Goal: Information Seeking & Learning: Learn about a topic

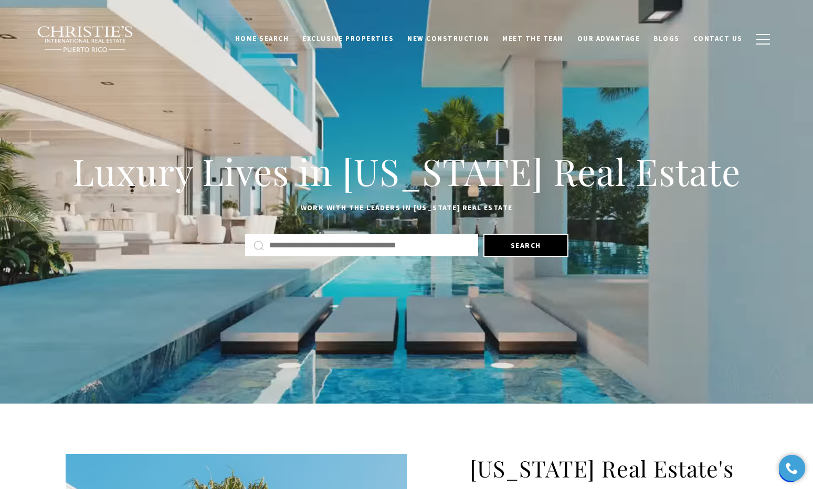
click at [354, 241] on input "Search by Address, City, or Neighborhood" at bounding box center [369, 246] width 200 height 14
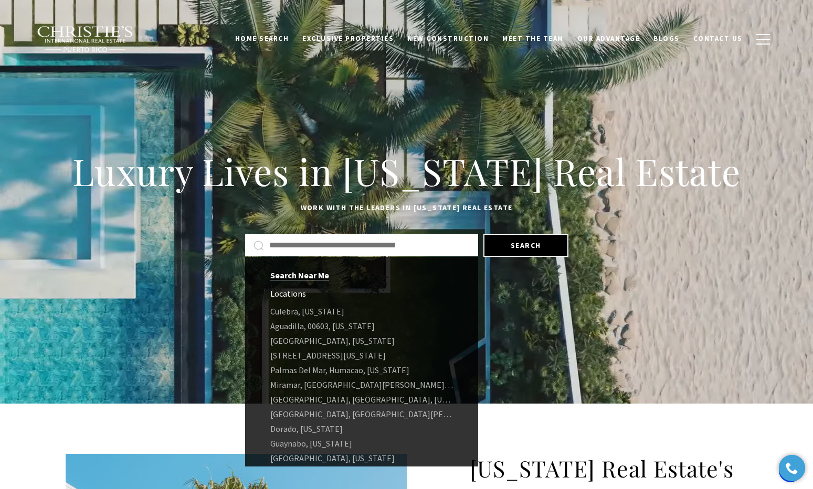
click at [306, 276] on link "Search Near Me" at bounding box center [299, 275] width 59 height 10
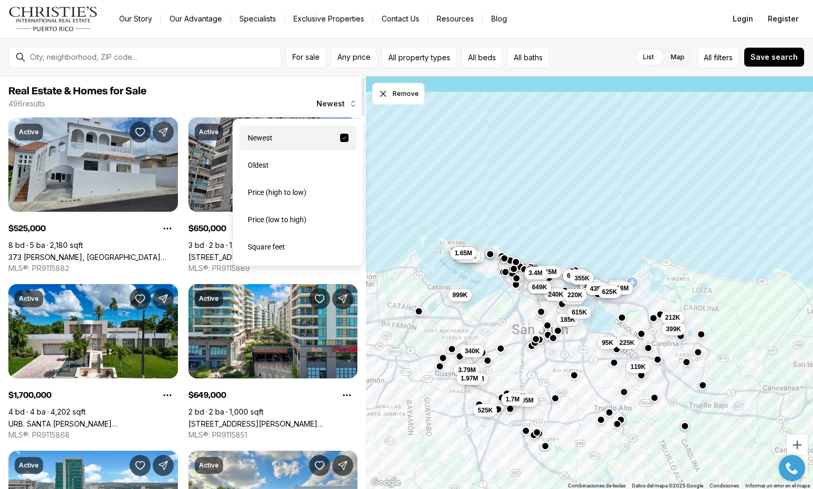
click at [339, 102] on span "Newest" at bounding box center [330, 104] width 28 height 8
click at [285, 197] on div "Price (high to low)" at bounding box center [297, 192] width 117 height 25
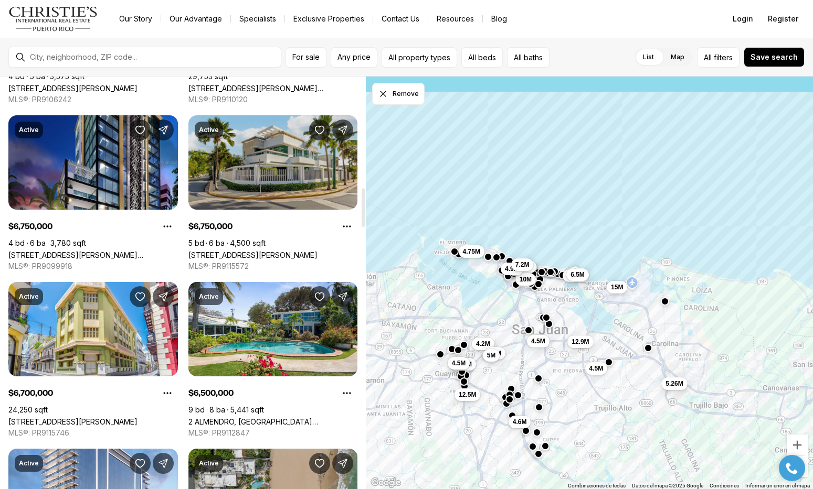
scroll to position [1163, 0]
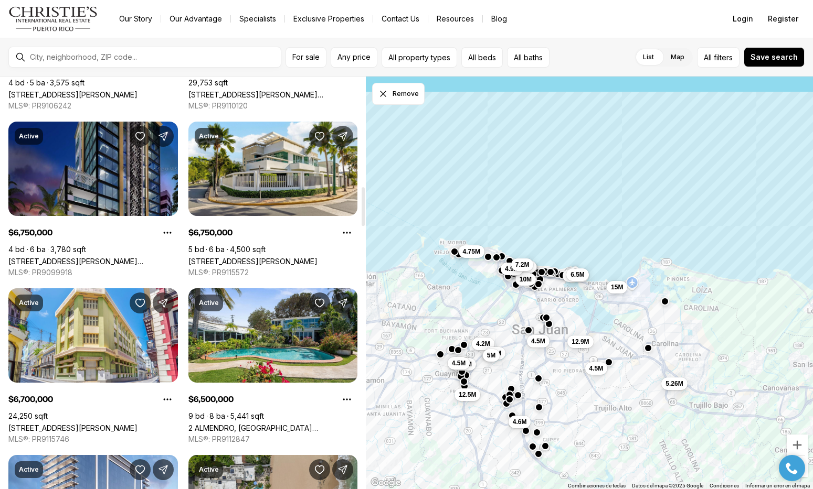
click at [95, 257] on link "1350 WILSON AVENUE #10-11-W, SAN JUAN PR, 00907" at bounding box center [92, 261] width 169 height 9
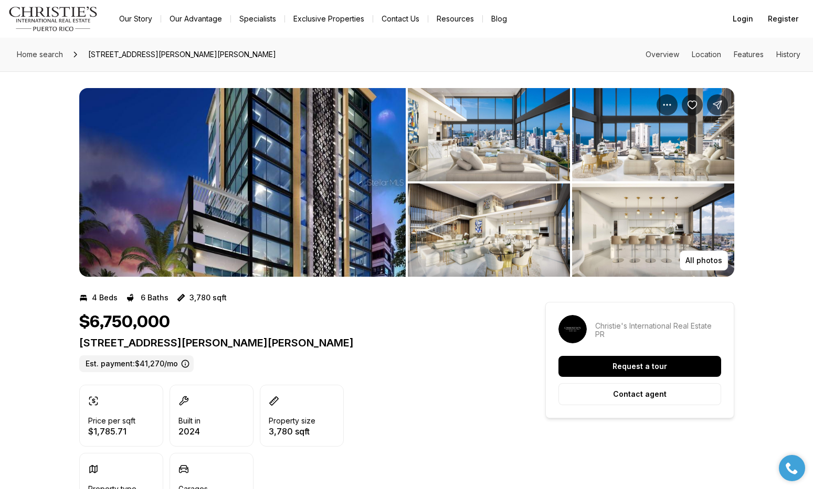
click at [240, 182] on img "View image gallery" at bounding box center [242, 182] width 326 height 189
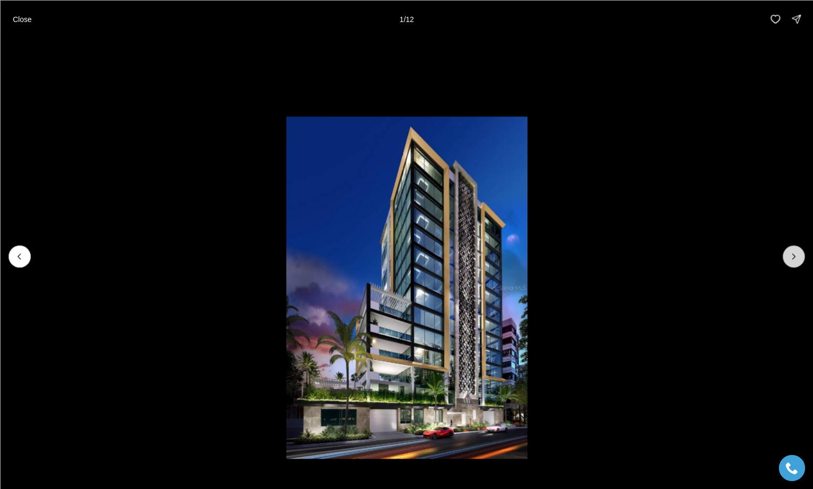
click at [788, 257] on icon "Next slide" at bounding box center [793, 256] width 10 height 10
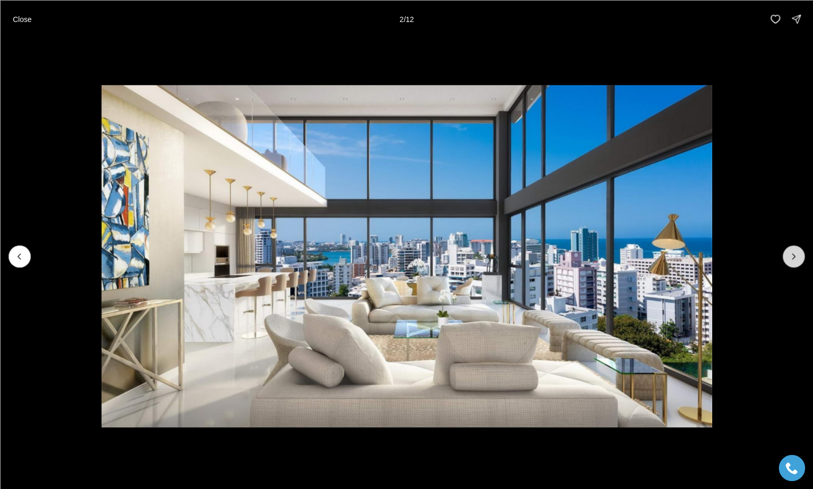
click at [788, 257] on icon "Next slide" at bounding box center [793, 256] width 10 height 10
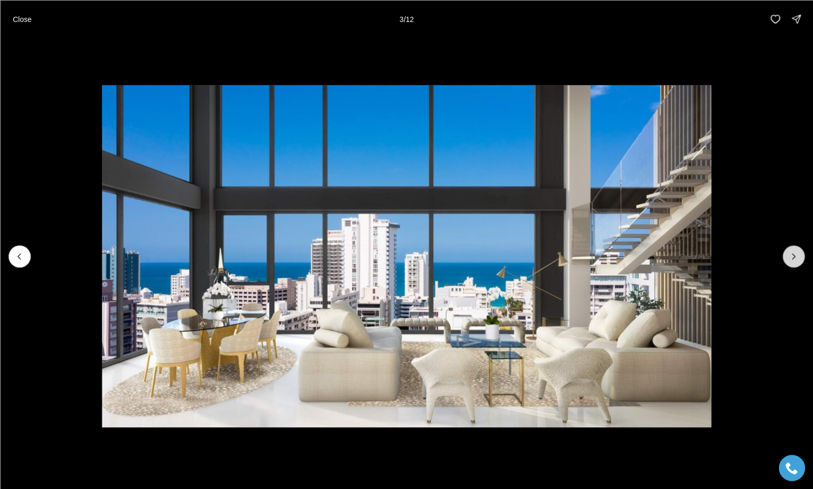
click at [788, 257] on icon "Next slide" at bounding box center [793, 256] width 10 height 10
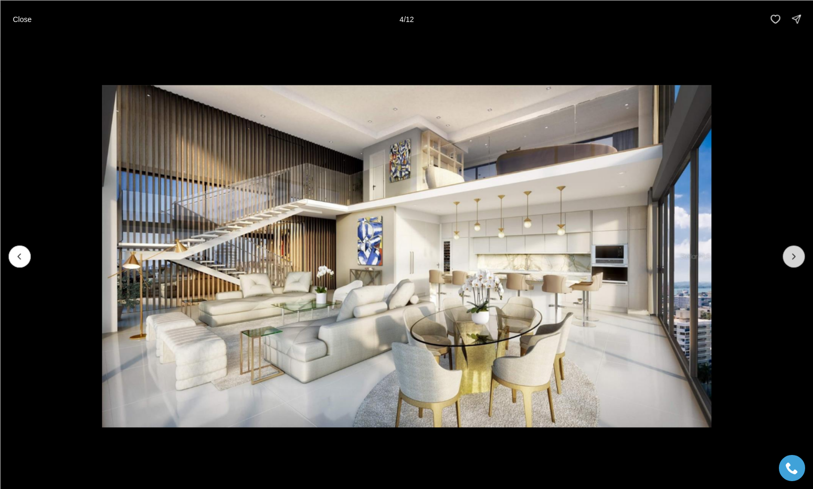
click at [788, 257] on icon "Next slide" at bounding box center [793, 256] width 10 height 10
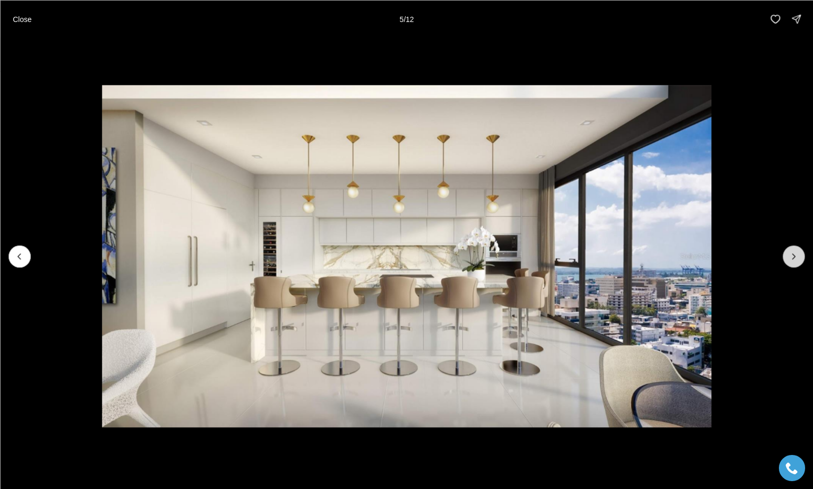
click at [788, 257] on icon "Next slide" at bounding box center [793, 256] width 10 height 10
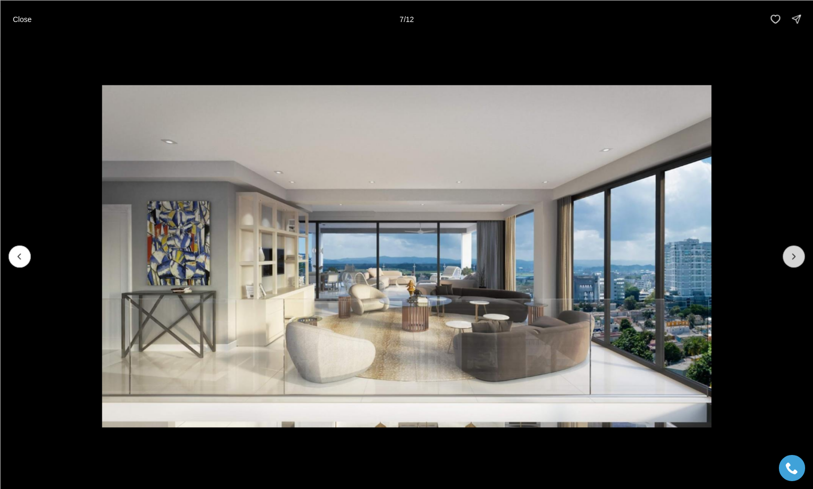
click at [788, 257] on icon "Next slide" at bounding box center [793, 256] width 10 height 10
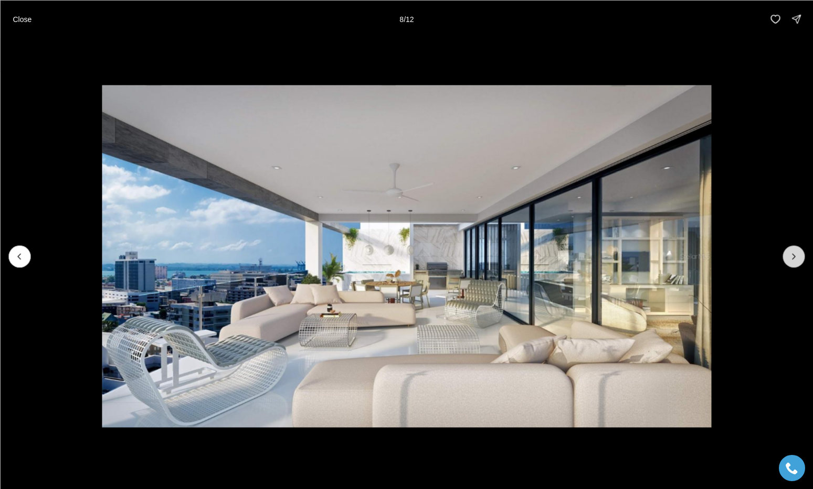
click at [788, 257] on icon "Next slide" at bounding box center [793, 256] width 10 height 10
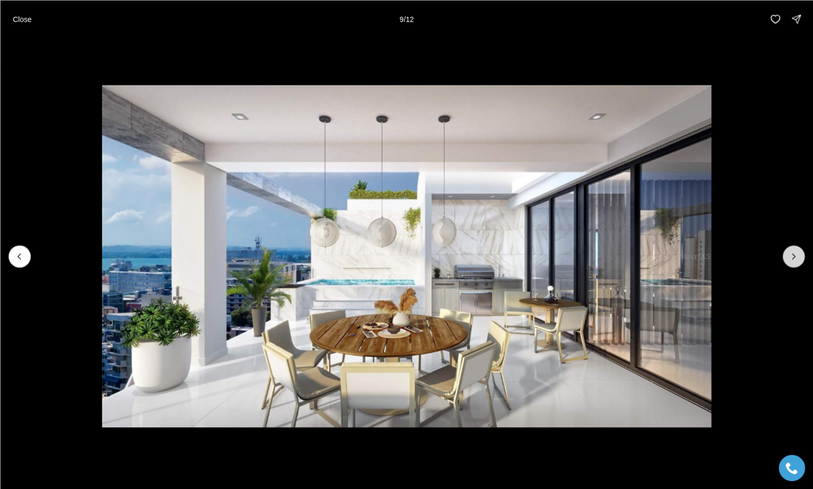
click at [788, 257] on icon "Next slide" at bounding box center [793, 256] width 10 height 10
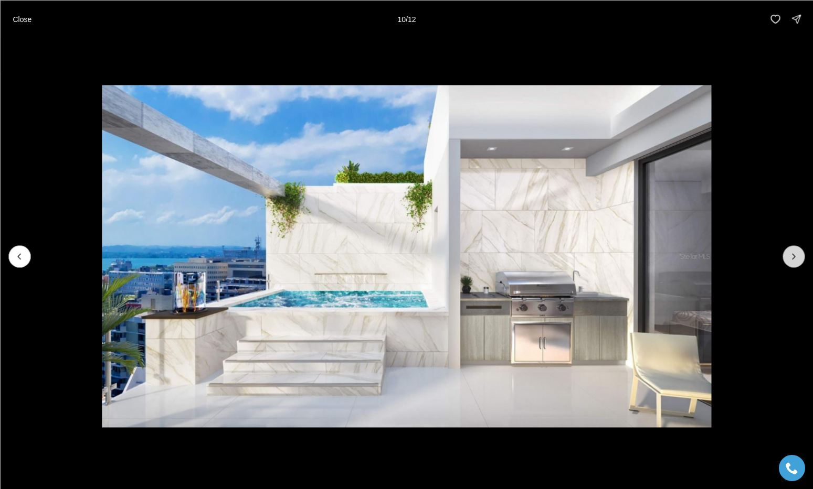
click at [788, 257] on icon "Next slide" at bounding box center [793, 256] width 10 height 10
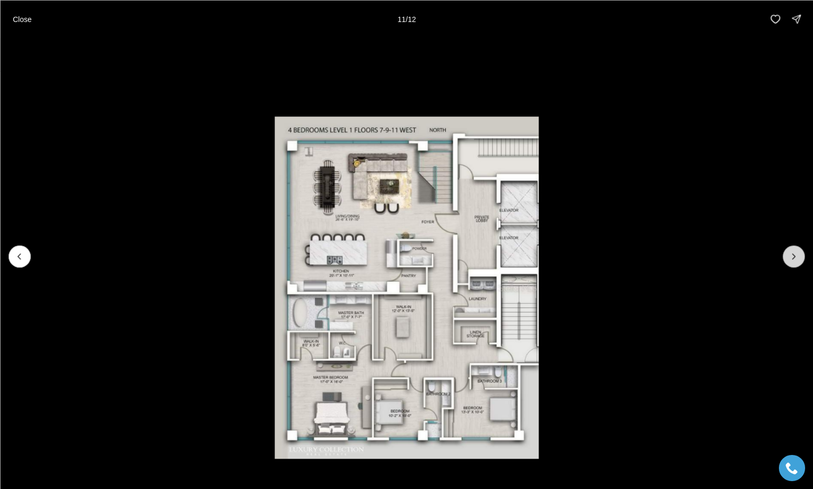
click at [788, 257] on icon "Next slide" at bounding box center [793, 256] width 10 height 10
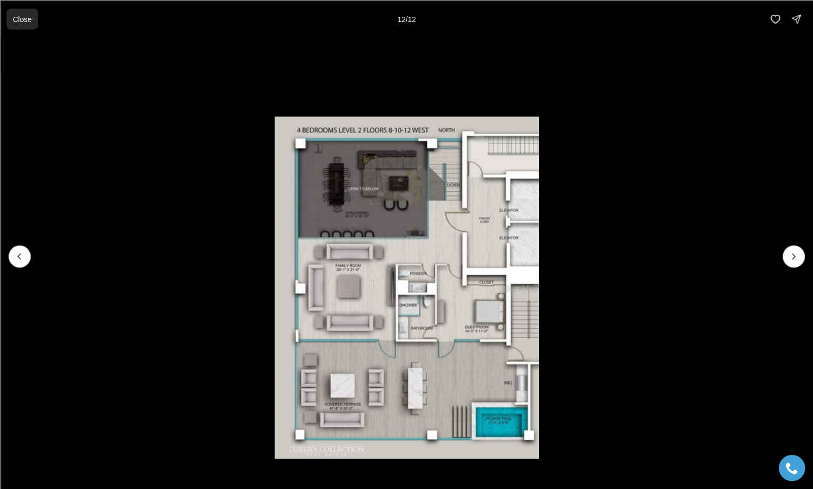
click at [27, 21] on p "Close" at bounding box center [22, 19] width 19 height 8
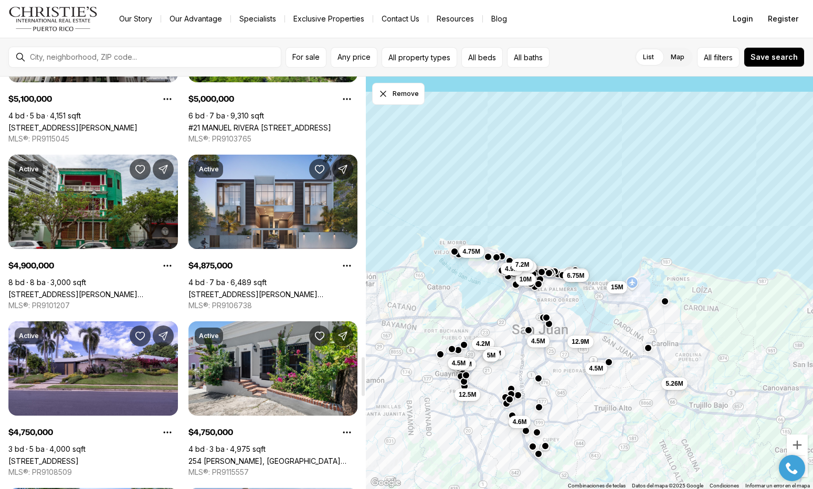
scroll to position [2966, 0]
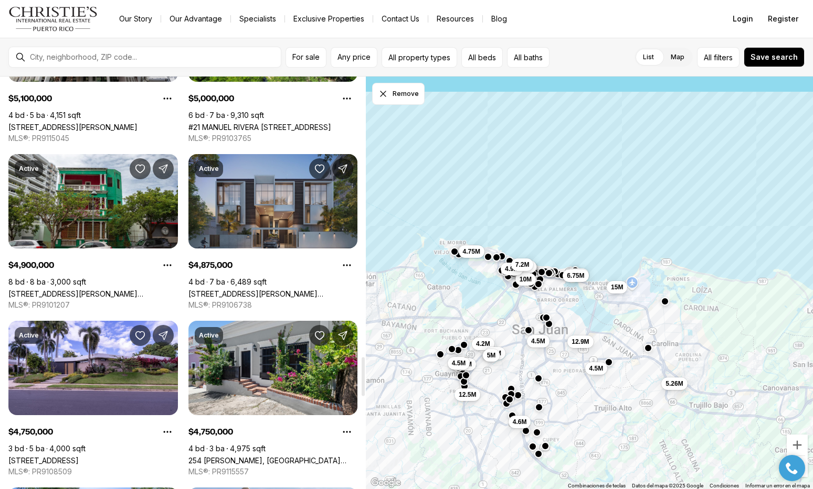
click at [269, 290] on link "1365 WILSON AVENUE EAST, HAVEN THE RESIDENCES, SAN JUAN PR, 00907" at bounding box center [272, 294] width 169 height 9
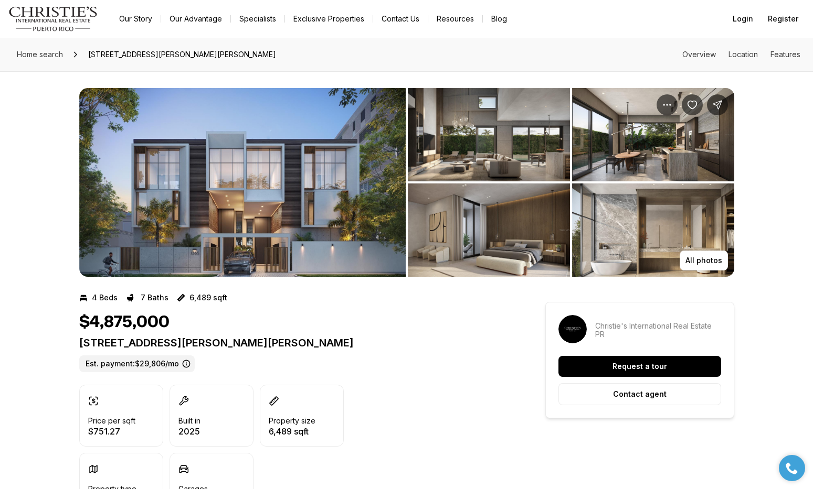
click at [248, 180] on img "View image gallery" at bounding box center [242, 182] width 326 height 189
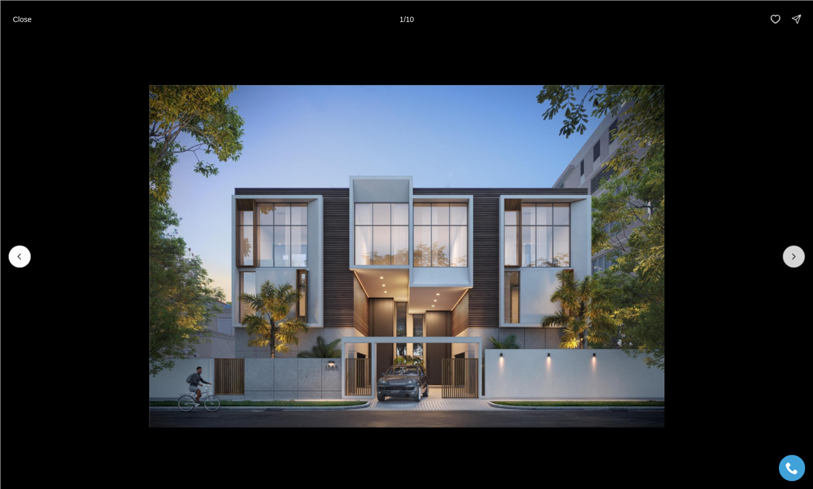
click at [796, 254] on icon "Next slide" at bounding box center [793, 256] width 10 height 10
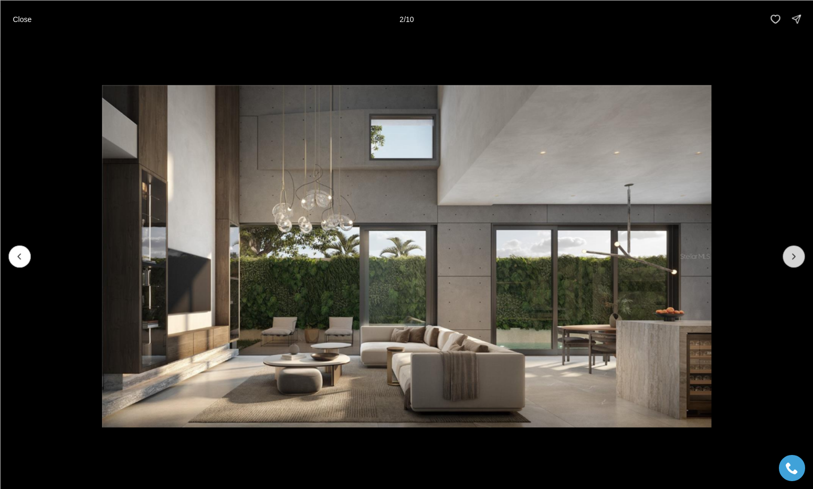
click at [797, 251] on button "Next slide" at bounding box center [793, 256] width 22 height 22
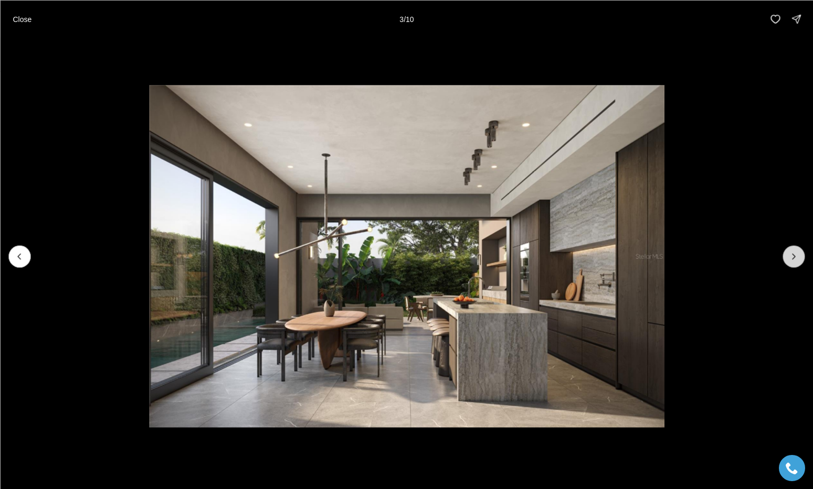
click at [797, 251] on button "Next slide" at bounding box center [793, 256] width 22 height 22
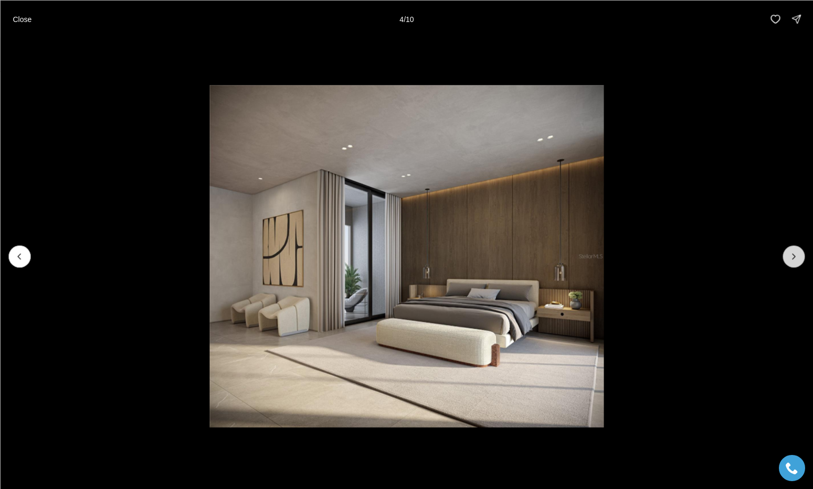
click at [797, 251] on button "Next slide" at bounding box center [793, 256] width 22 height 22
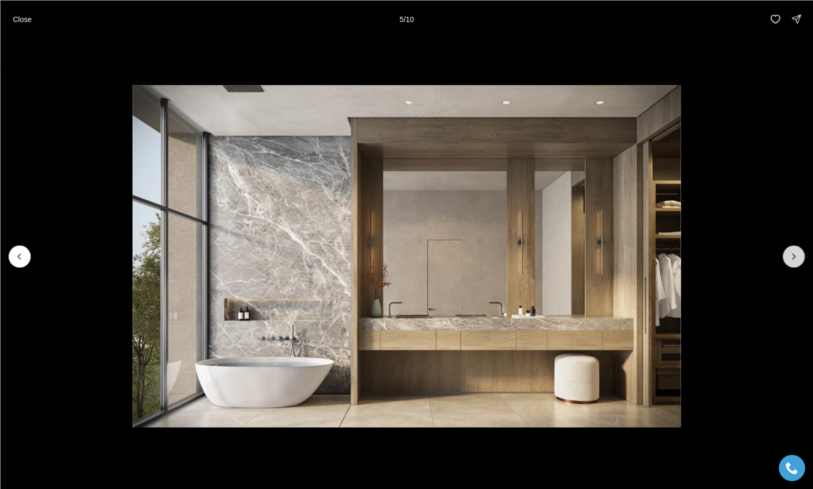
click at [797, 251] on button "Next slide" at bounding box center [793, 256] width 22 height 22
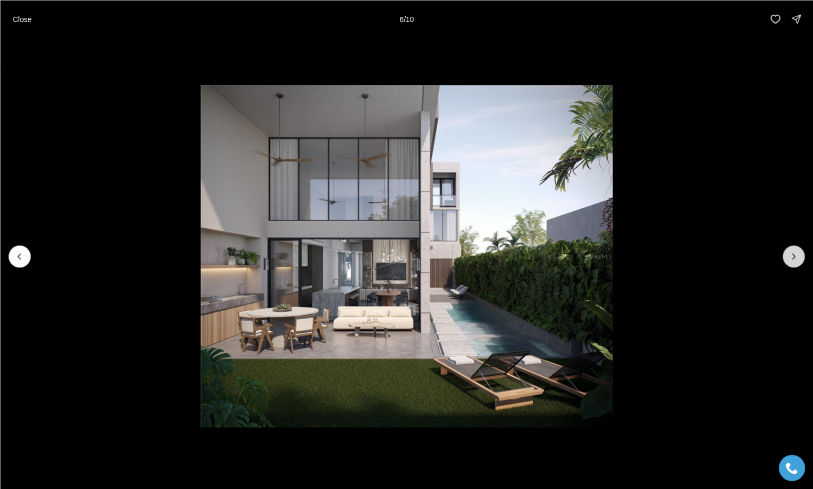
click at [797, 251] on button "Next slide" at bounding box center [793, 256] width 22 height 22
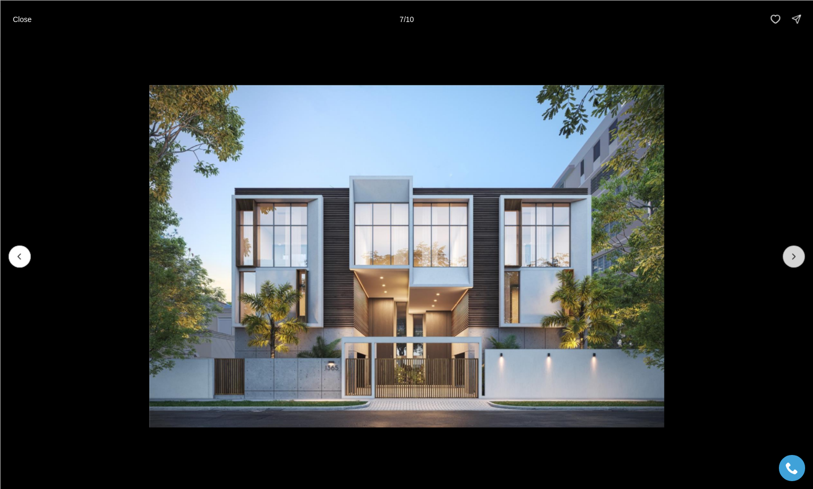
click at [797, 251] on button "Next slide" at bounding box center [793, 256] width 22 height 22
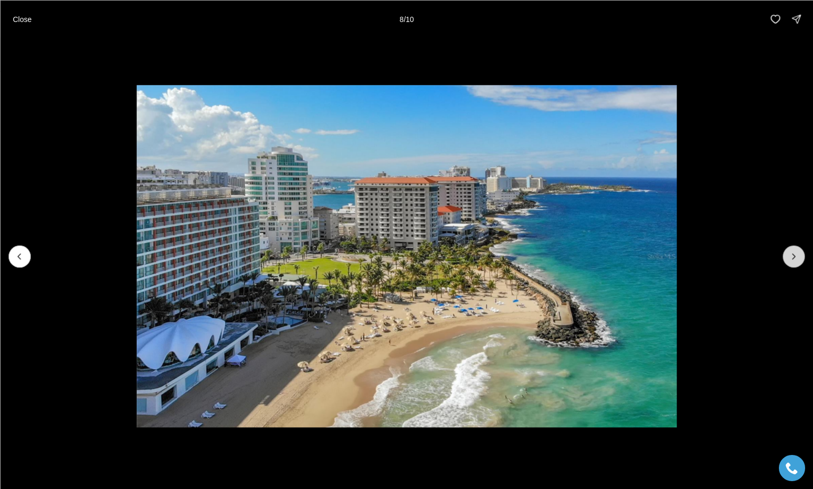
click at [797, 251] on button "Next slide" at bounding box center [793, 256] width 22 height 22
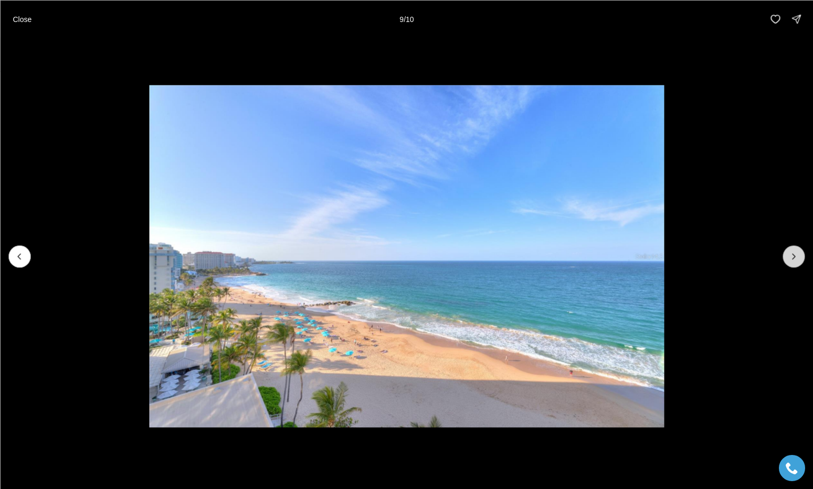
click at [797, 251] on button "Next slide" at bounding box center [793, 256] width 22 height 22
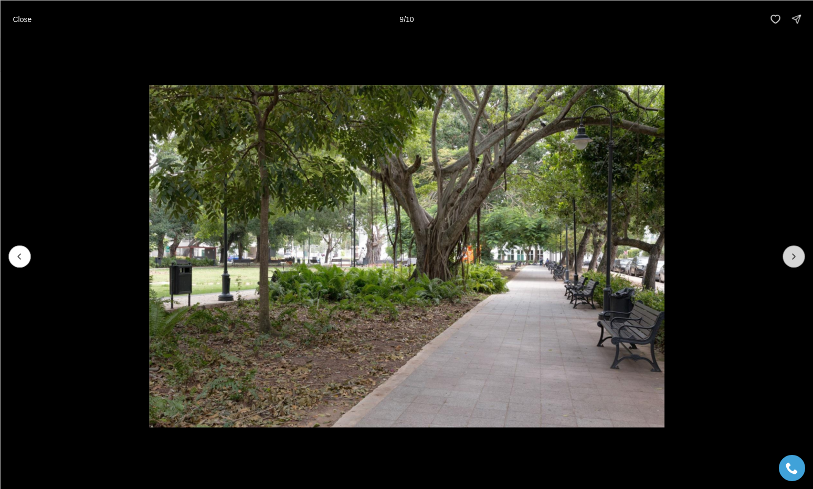
click at [797, 251] on div at bounding box center [793, 256] width 22 height 22
click at [14, 18] on p "Close" at bounding box center [22, 19] width 19 height 8
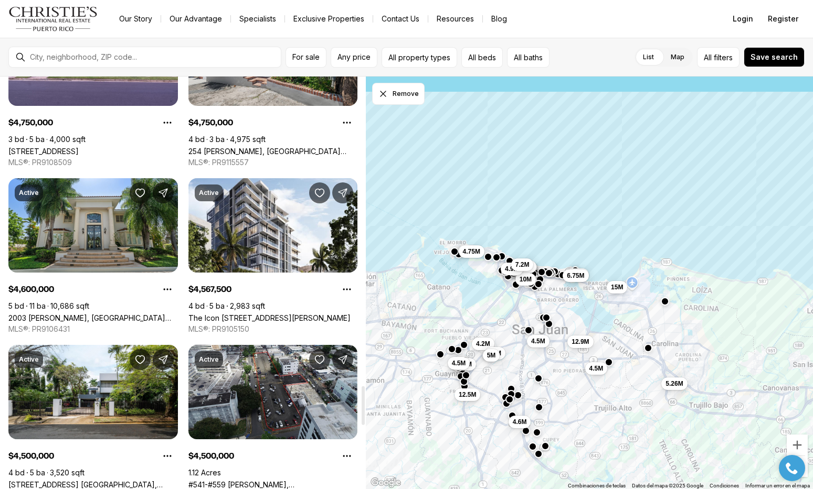
scroll to position [3282, 0]
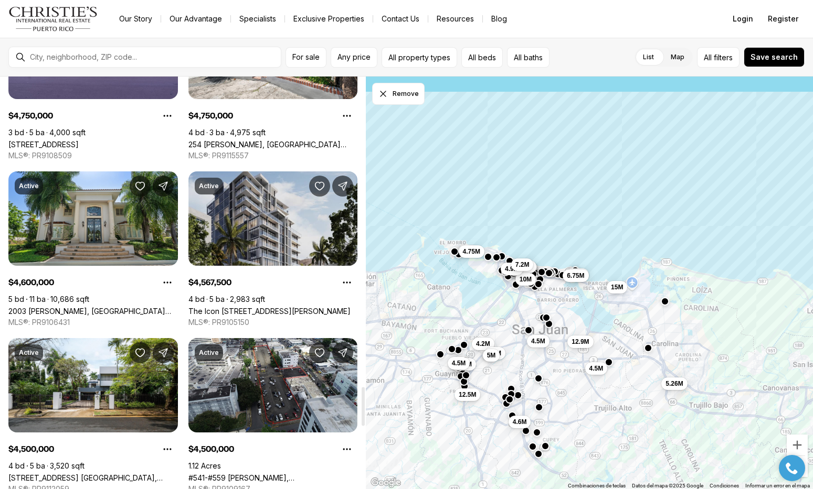
click at [259, 307] on link "The Icon [STREET_ADDRESS][PERSON_NAME]" at bounding box center [269, 311] width 162 height 9
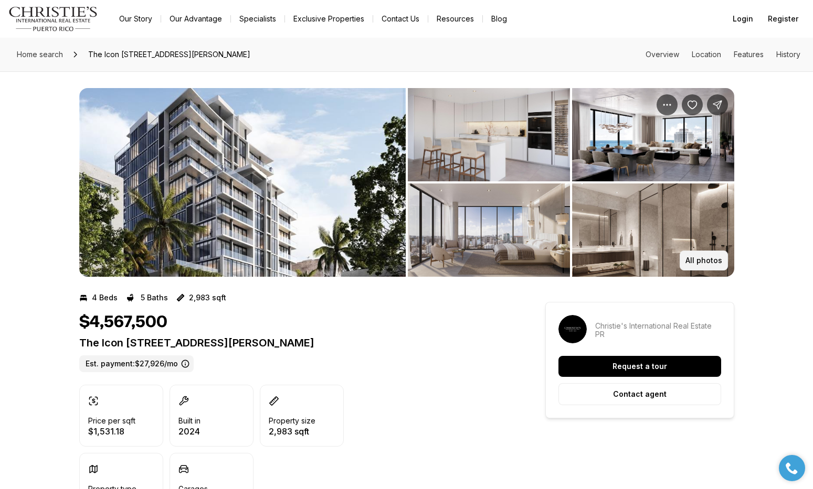
click at [696, 258] on p "All photos" at bounding box center [703, 261] width 37 height 8
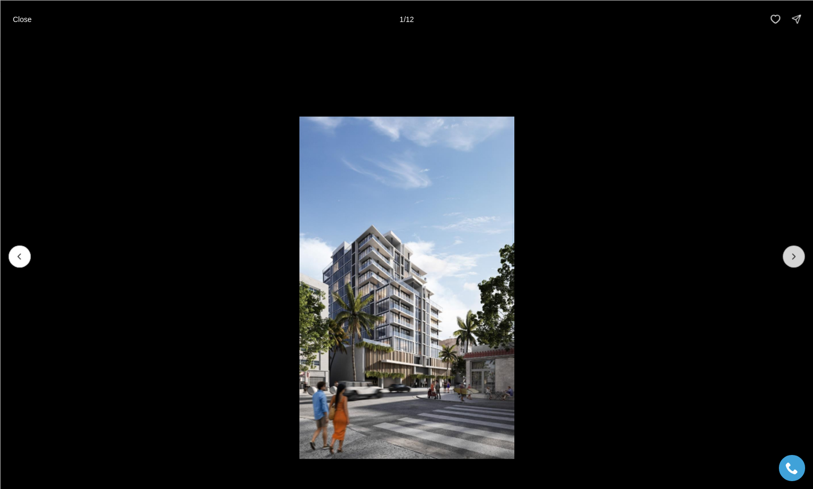
click at [787, 251] on button "Next slide" at bounding box center [793, 256] width 22 height 22
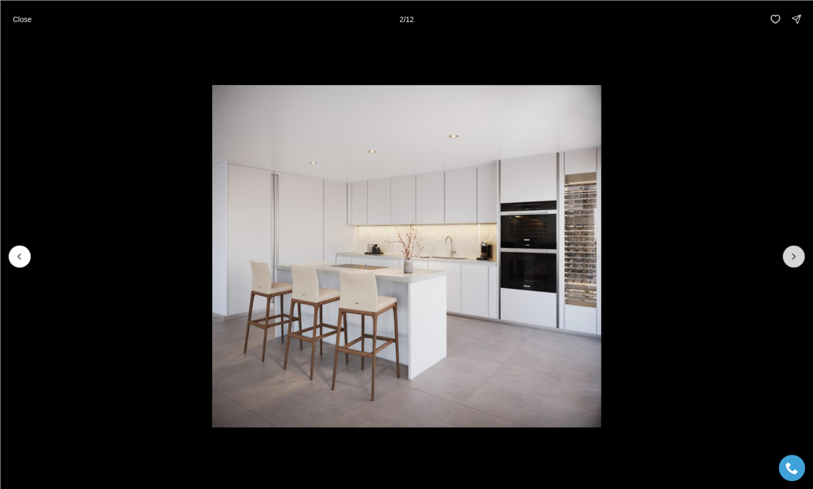
click at [787, 251] on button "Next slide" at bounding box center [793, 256] width 22 height 22
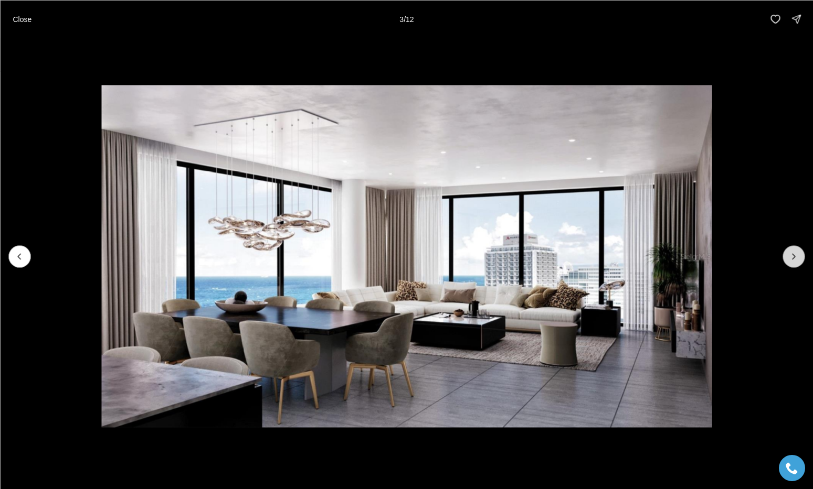
click at [787, 251] on button "Next slide" at bounding box center [793, 256] width 22 height 22
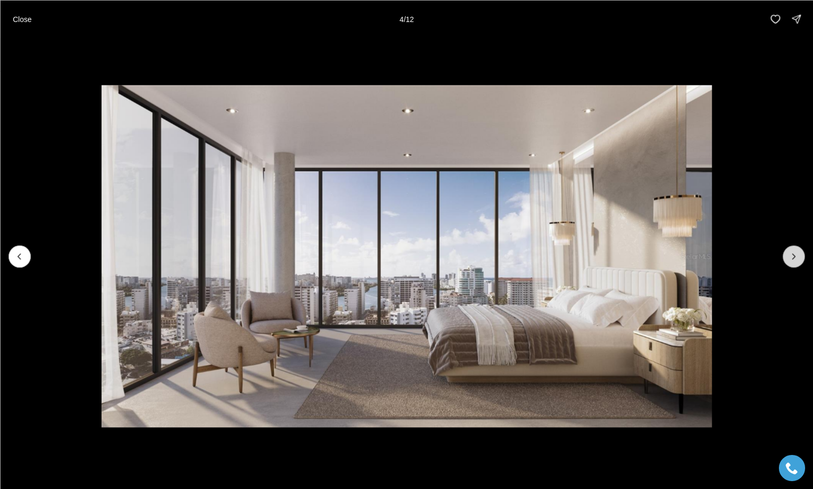
click at [787, 251] on button "Next slide" at bounding box center [793, 256] width 22 height 22
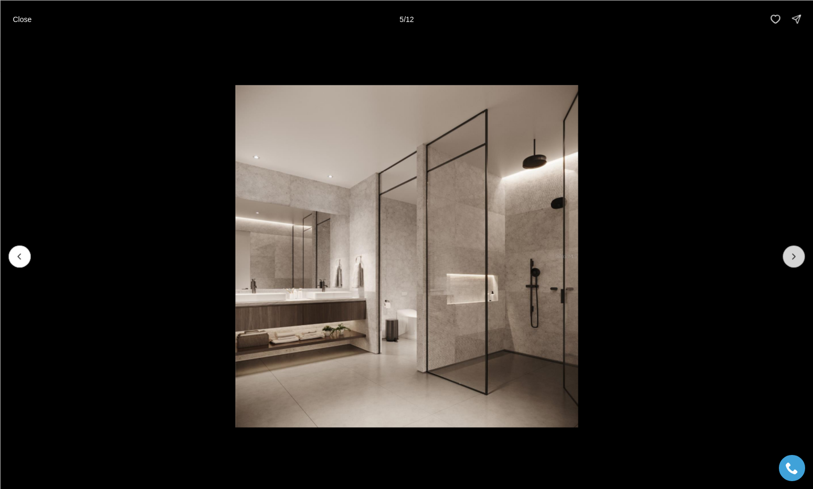
click at [787, 251] on button "Next slide" at bounding box center [793, 256] width 22 height 22
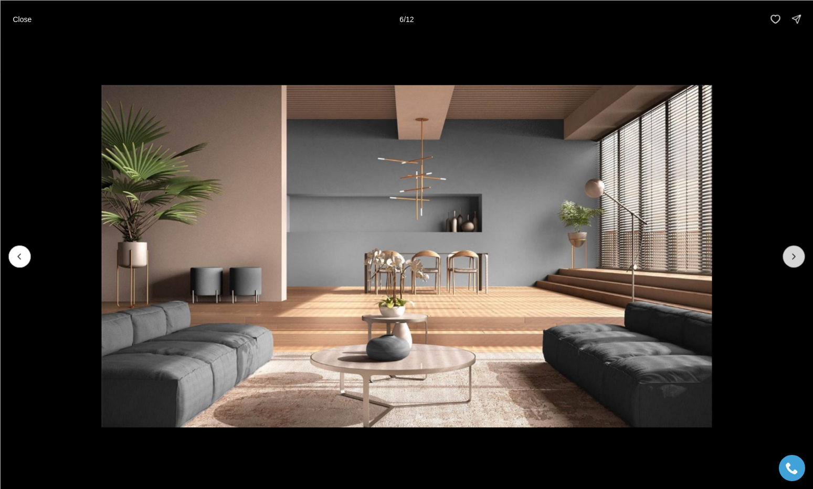
click at [787, 251] on button "Next slide" at bounding box center [793, 256] width 22 height 22
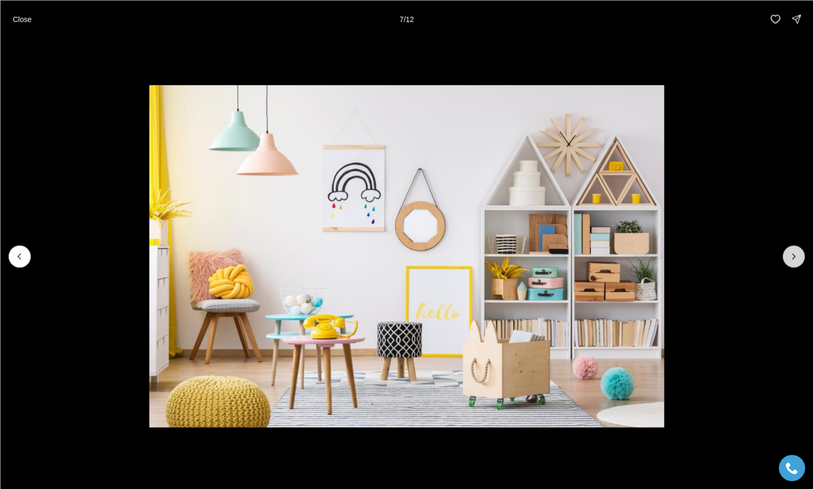
click at [787, 251] on button "Next slide" at bounding box center [793, 256] width 22 height 22
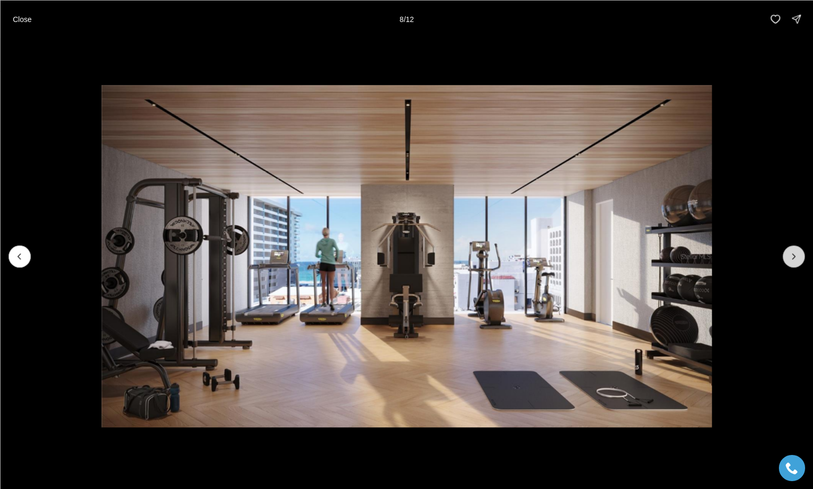
click at [787, 251] on button "Next slide" at bounding box center [793, 256] width 22 height 22
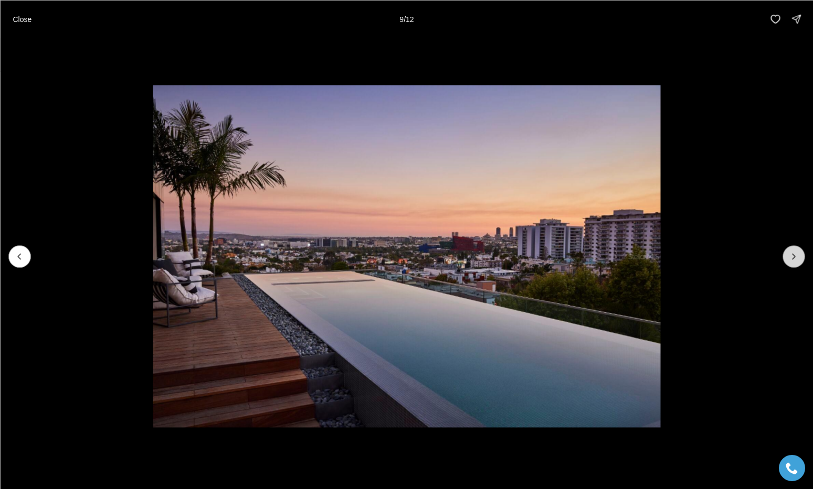
click at [787, 251] on button "Next slide" at bounding box center [793, 256] width 22 height 22
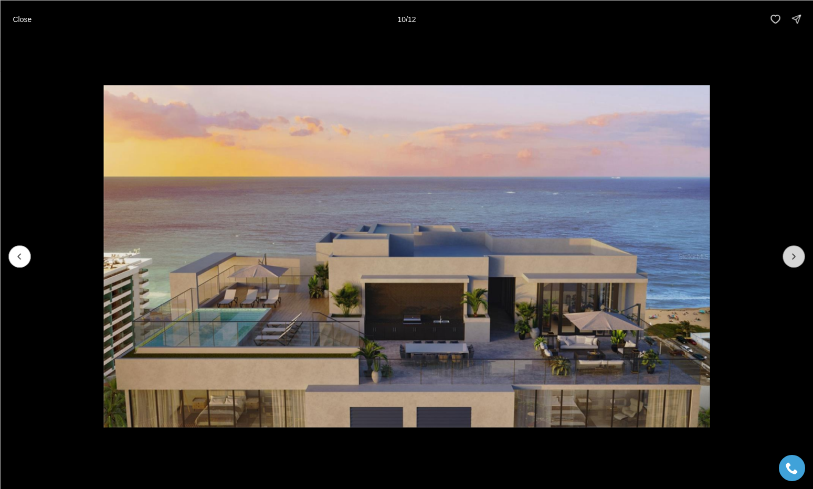
click at [787, 251] on button "Next slide" at bounding box center [793, 256] width 22 height 22
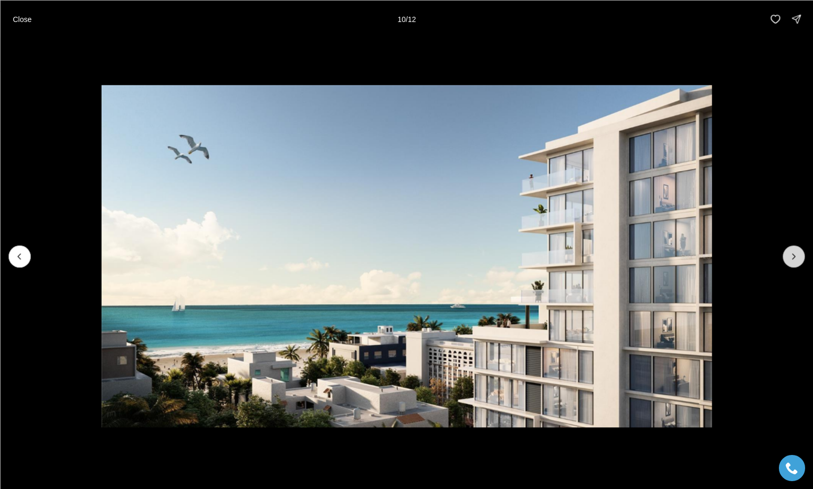
click at [787, 251] on button "Next slide" at bounding box center [793, 256] width 22 height 22
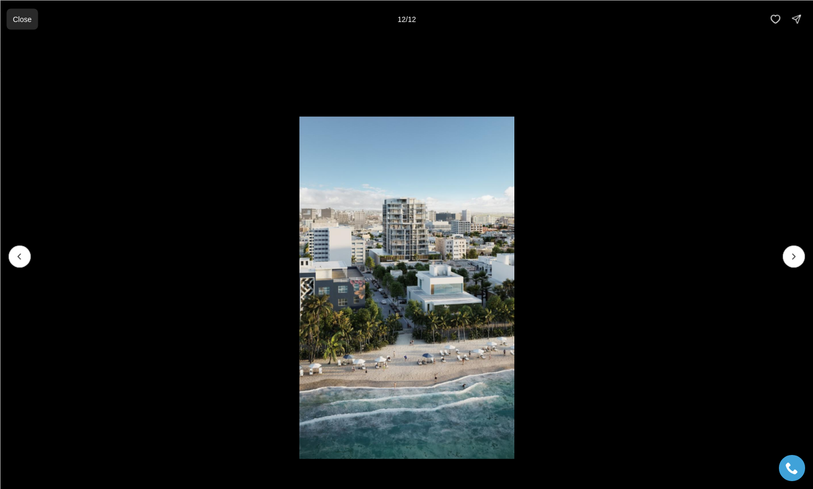
click at [22, 21] on p "Close" at bounding box center [22, 19] width 19 height 8
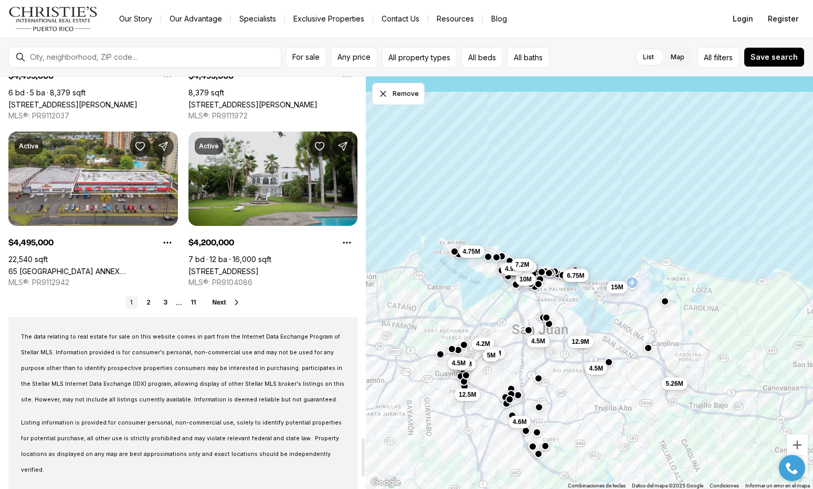
scroll to position [3823, 0]
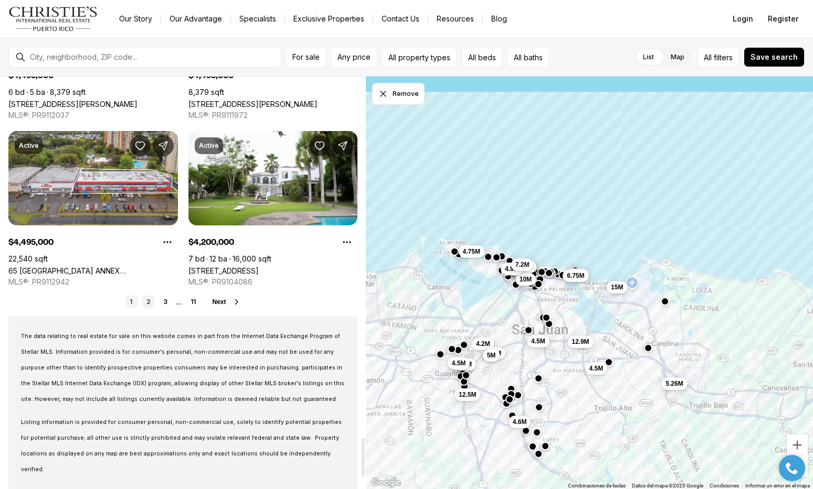
click at [150, 304] on link "2" at bounding box center [148, 302] width 13 height 13
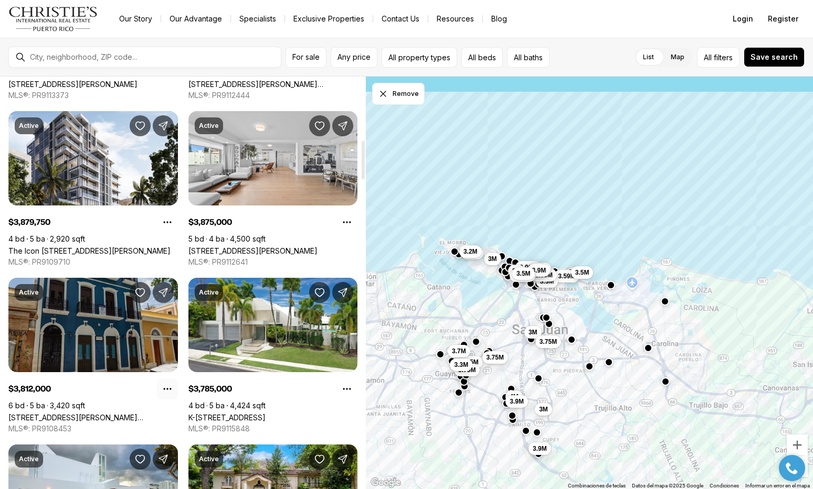
scroll to position [668, 0]
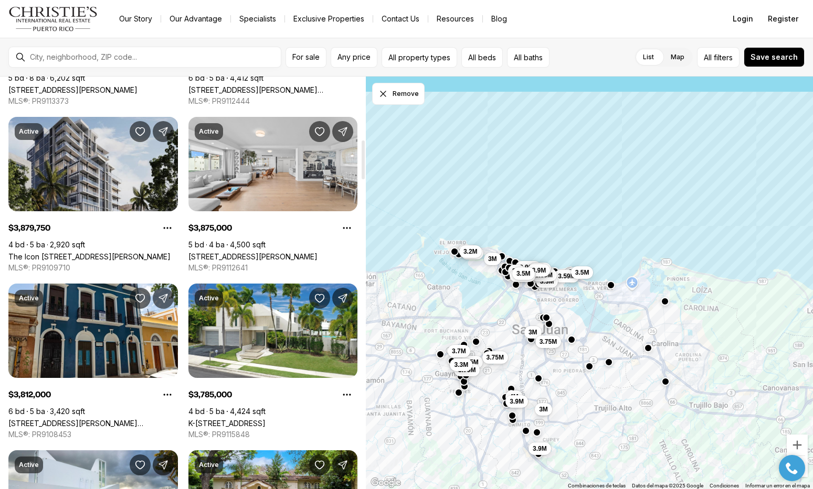
click at [108, 252] on link "The Icon [STREET_ADDRESS][PERSON_NAME]" at bounding box center [89, 256] width 162 height 9
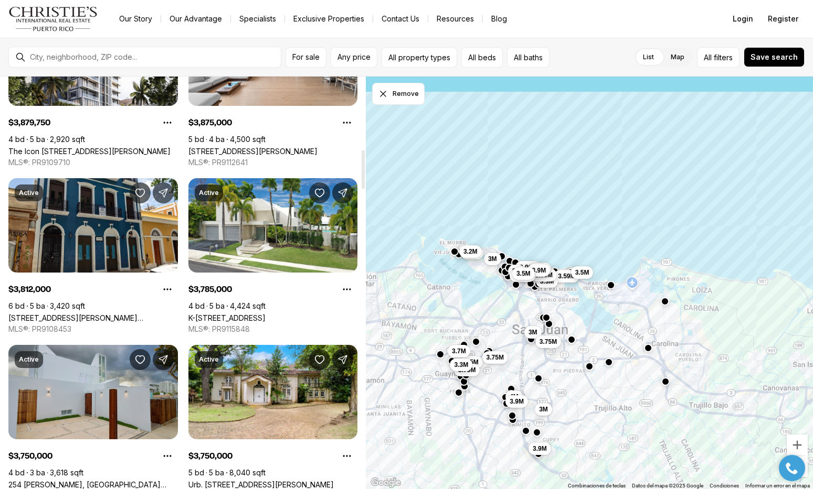
scroll to position [770, 0]
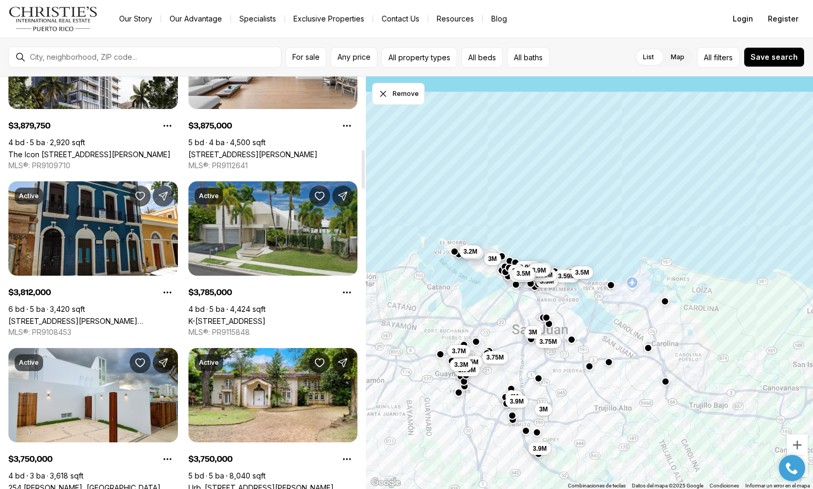
click at [265, 317] on link "K-[STREET_ADDRESS]" at bounding box center [226, 321] width 77 height 9
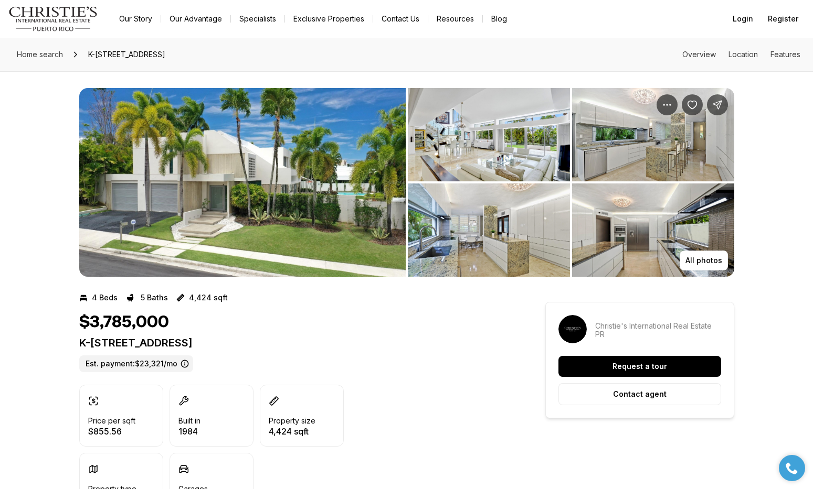
click at [304, 189] on img "View image gallery" at bounding box center [242, 182] width 326 height 189
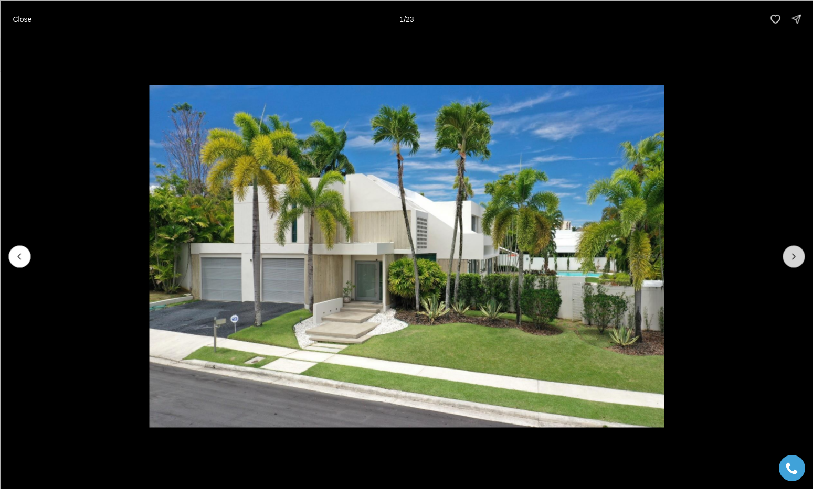
click at [793, 257] on icon "Next slide" at bounding box center [793, 256] width 10 height 10
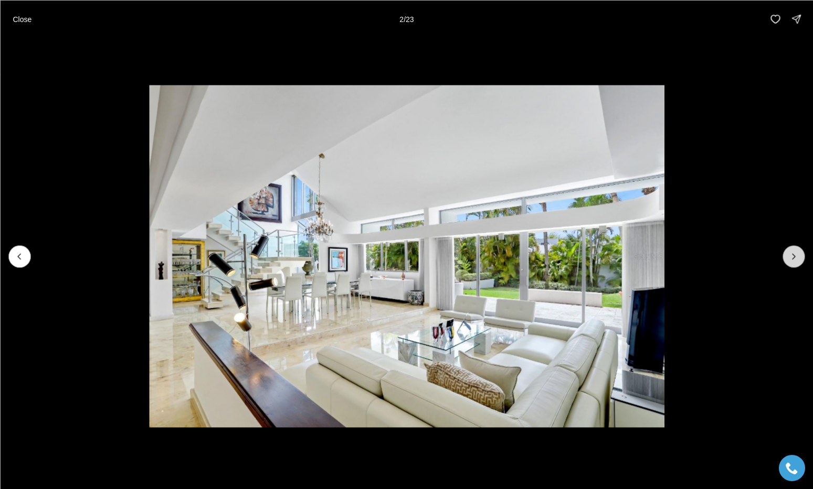
click at [794, 257] on icon "Next slide" at bounding box center [793, 256] width 10 height 10
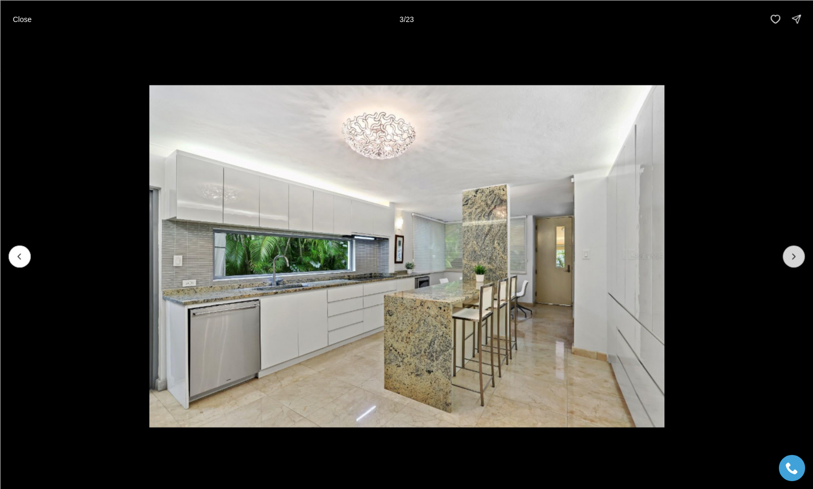
click at [794, 257] on icon "Next slide" at bounding box center [793, 256] width 3 height 5
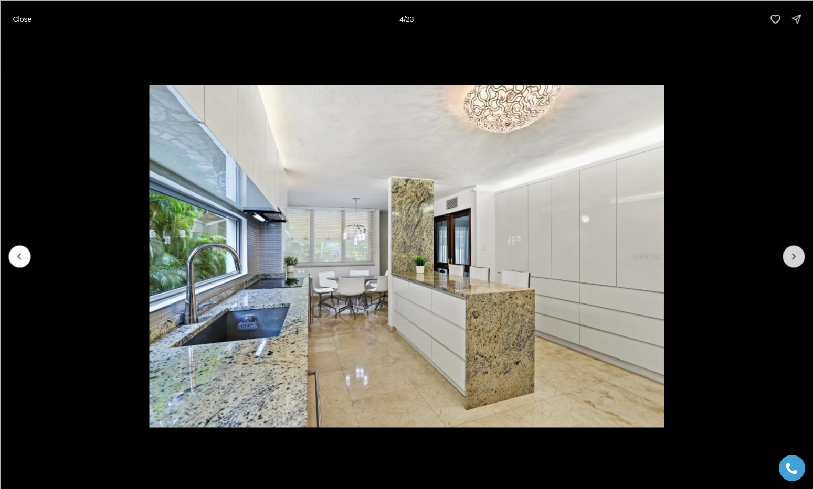
click at [794, 257] on icon "Next slide" at bounding box center [793, 256] width 3 height 5
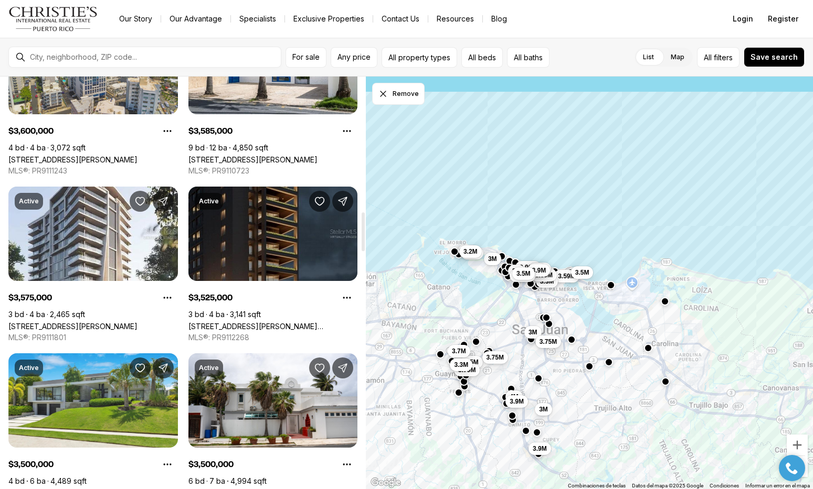
scroll to position [1435, 0]
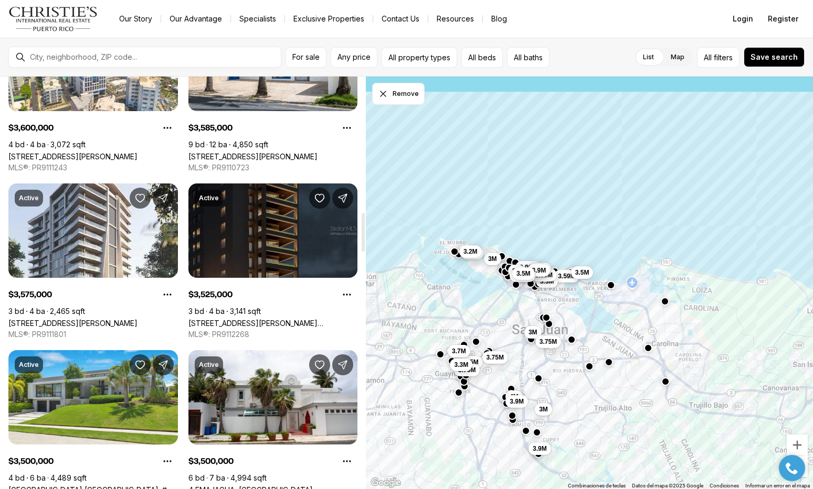
click at [267, 319] on link "[STREET_ADDRESS][PERSON_NAME][PERSON_NAME]" at bounding box center [272, 323] width 169 height 9
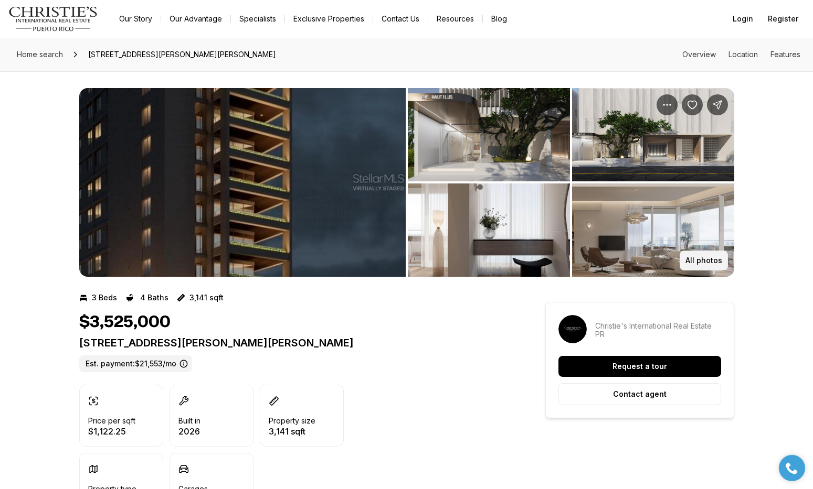
click at [712, 265] on button "All photos" at bounding box center [703, 261] width 48 height 20
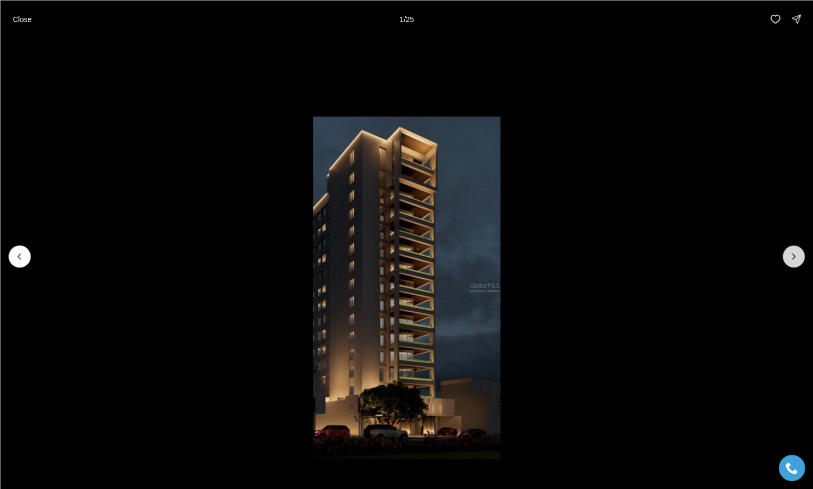
click at [802, 263] on button "Next slide" at bounding box center [793, 256] width 22 height 22
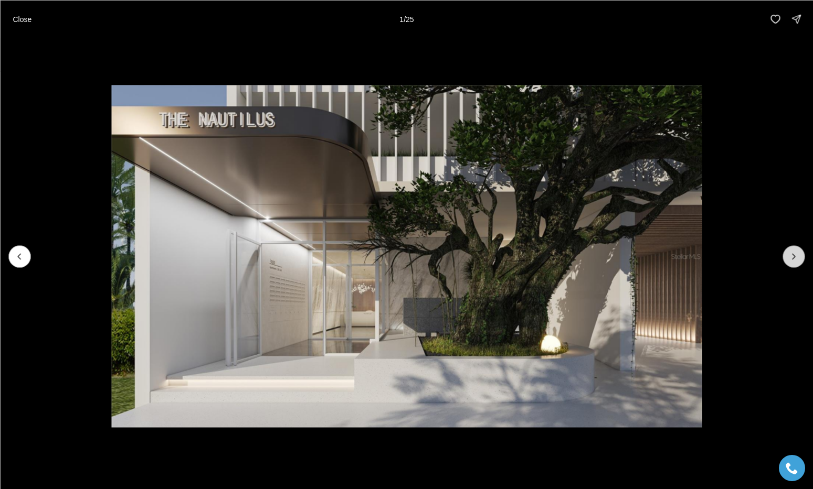
click at [802, 263] on button "Next slide" at bounding box center [793, 256] width 22 height 22
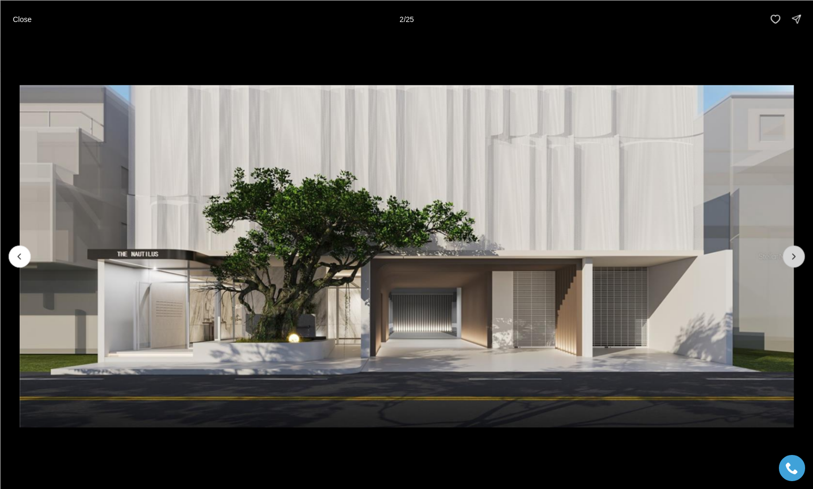
click at [802, 263] on button "Next slide" at bounding box center [793, 256] width 22 height 22
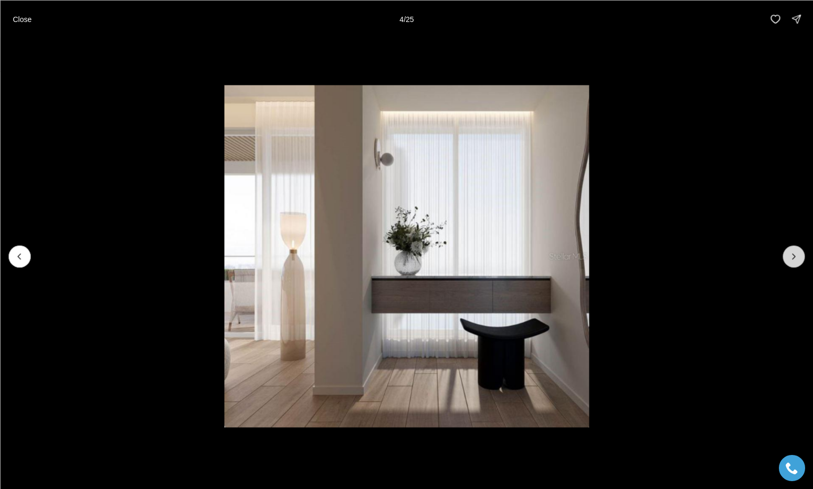
click at [802, 263] on button "Next slide" at bounding box center [793, 256] width 22 height 22
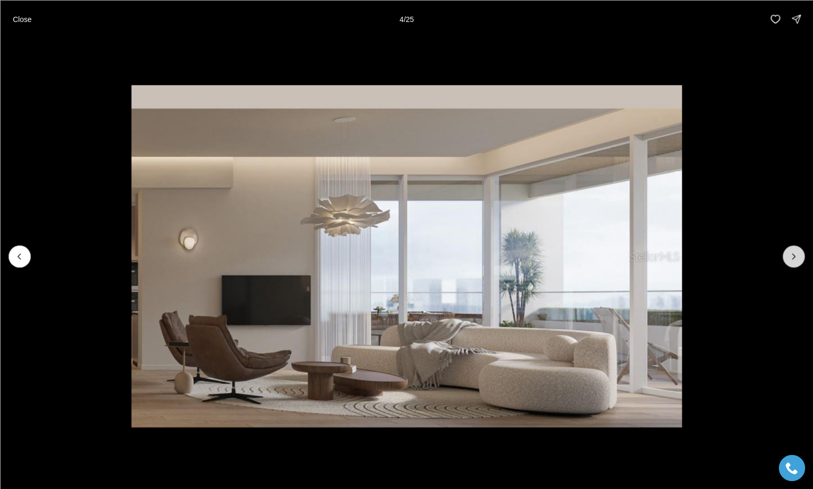
click at [802, 263] on button "Next slide" at bounding box center [793, 256] width 22 height 22
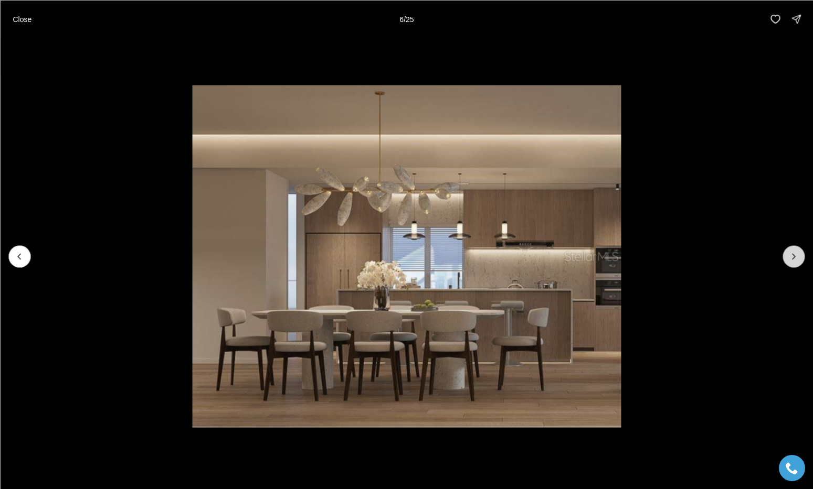
click at [802, 263] on button "Next slide" at bounding box center [793, 256] width 22 height 22
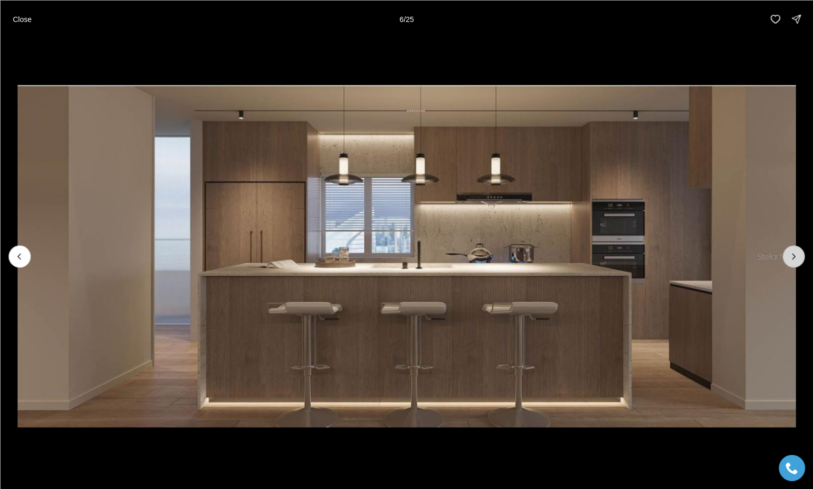
click at [802, 263] on button "Next slide" at bounding box center [793, 256] width 22 height 22
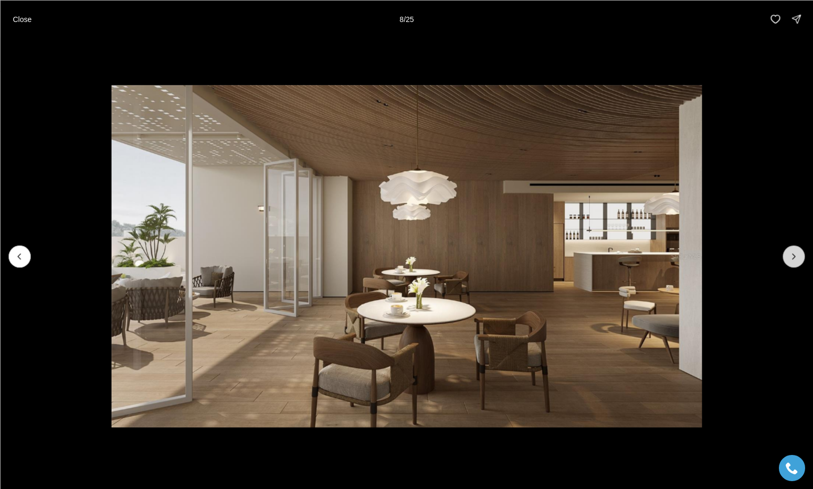
click at [802, 263] on button "Next slide" at bounding box center [793, 256] width 22 height 22
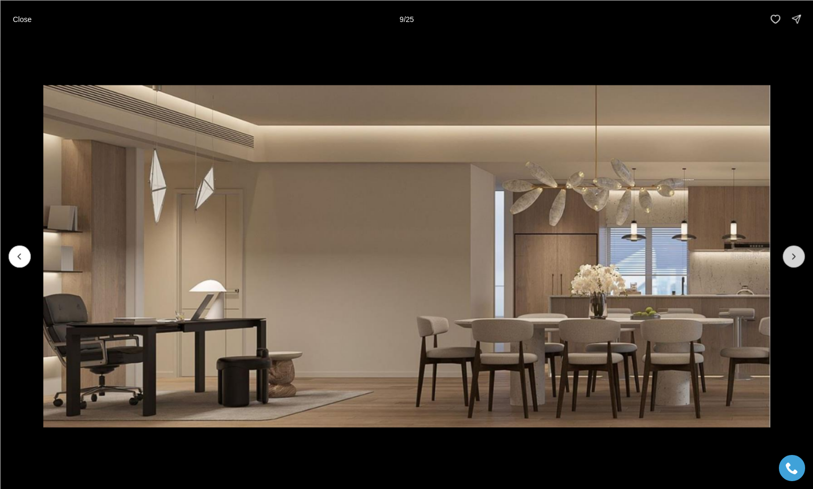
click at [802, 263] on button "Next slide" at bounding box center [793, 256] width 22 height 22
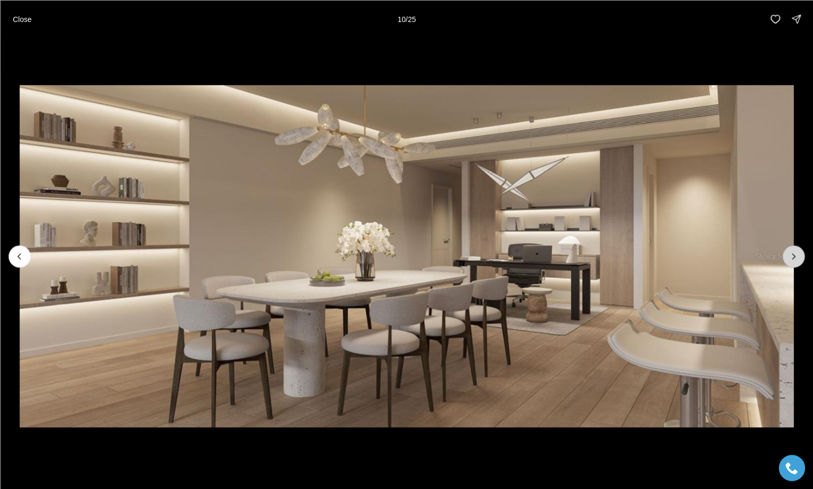
click at [802, 263] on button "Next slide" at bounding box center [793, 256] width 22 height 22
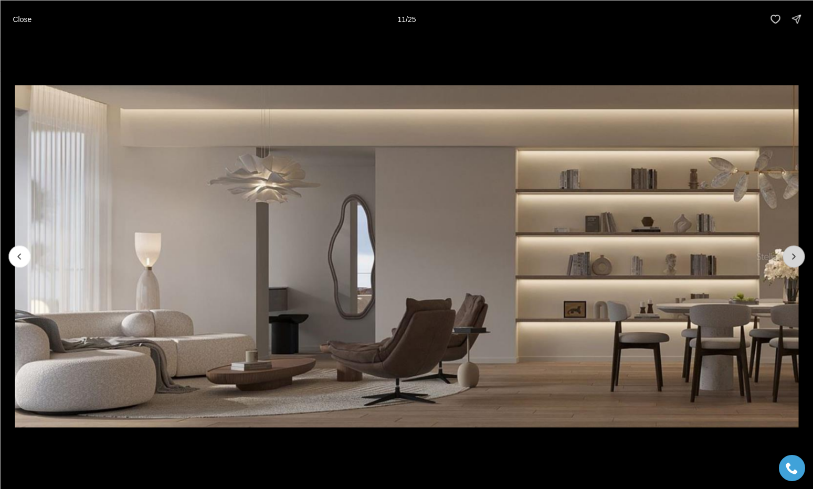
click at [802, 263] on button "Next slide" at bounding box center [793, 256] width 22 height 22
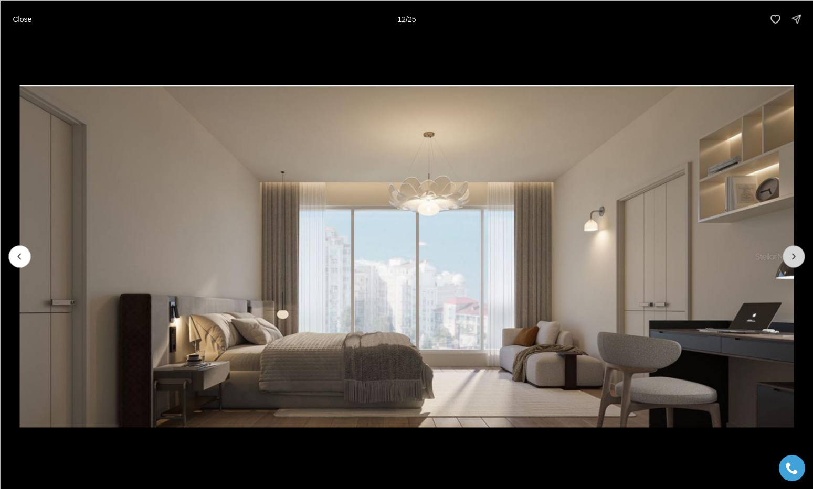
click at [802, 263] on button "Next slide" at bounding box center [793, 256] width 22 height 22
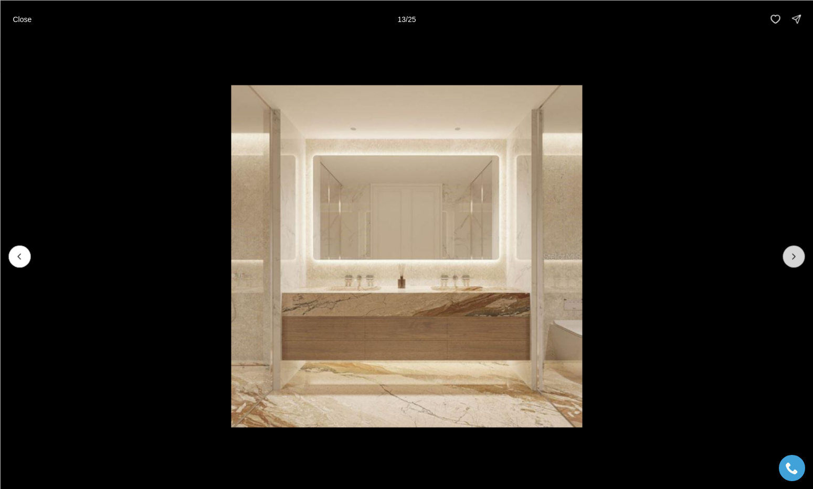
click at [802, 263] on button "Next slide" at bounding box center [793, 256] width 22 height 22
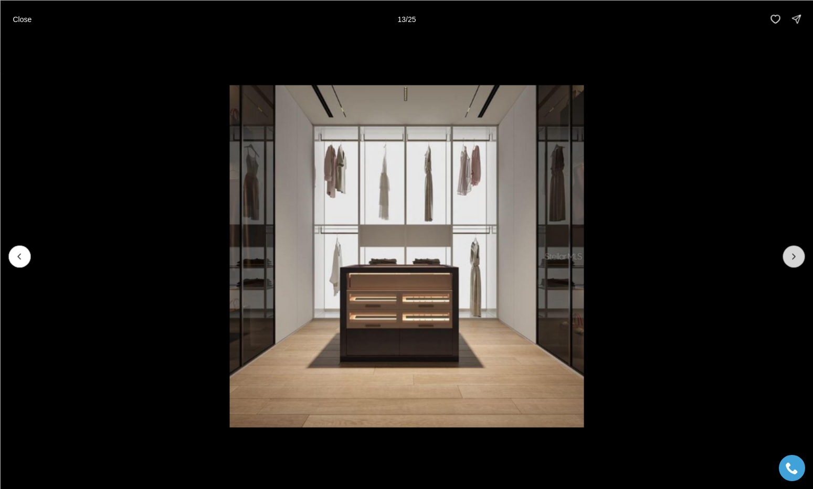
click at [802, 263] on button "Next slide" at bounding box center [793, 256] width 22 height 22
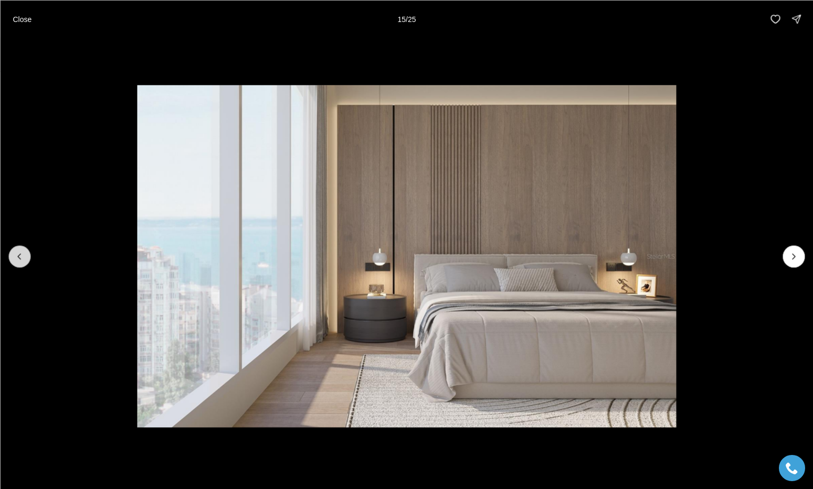
click at [9, 257] on button "Previous slide" at bounding box center [19, 256] width 22 height 22
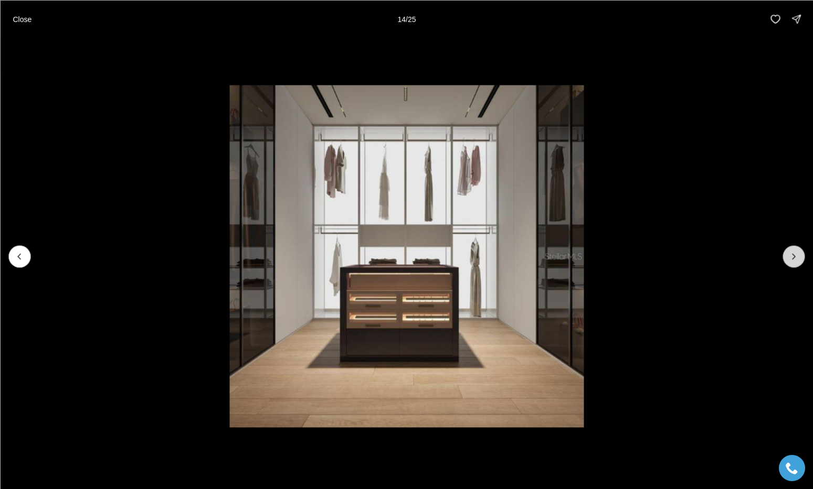
click at [796, 249] on button "Next slide" at bounding box center [793, 256] width 22 height 22
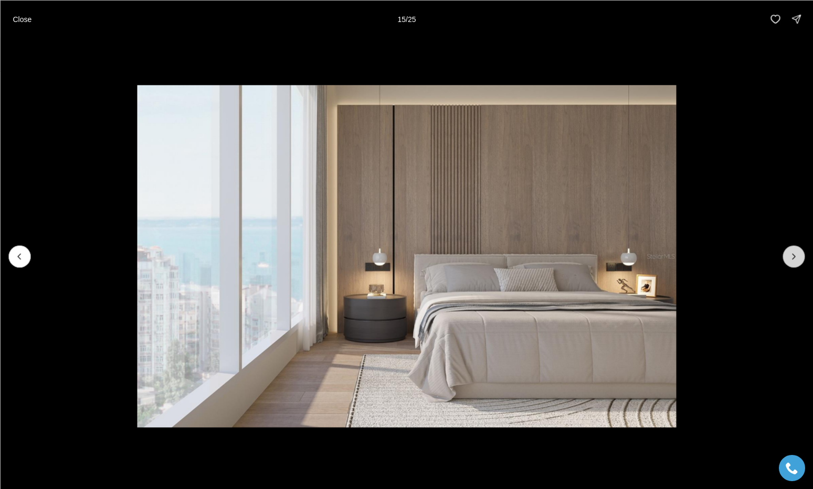
click at [795, 249] on button "Next slide" at bounding box center [793, 256] width 22 height 22
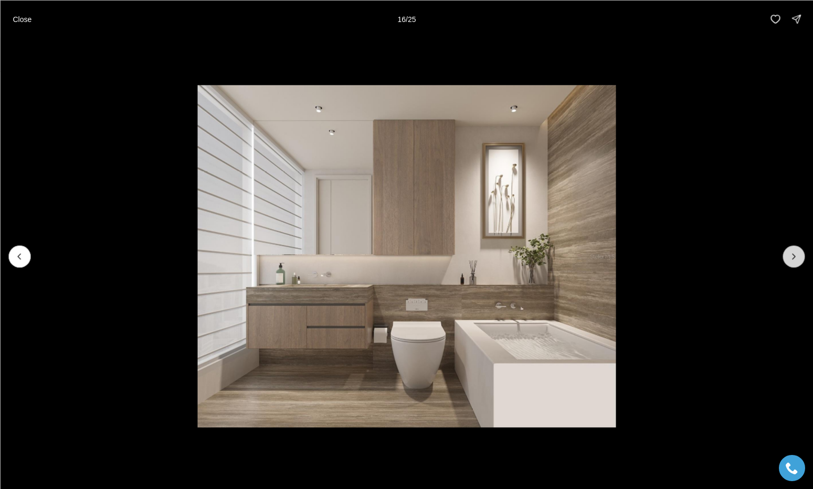
click at [795, 249] on button "Next slide" at bounding box center [793, 256] width 22 height 22
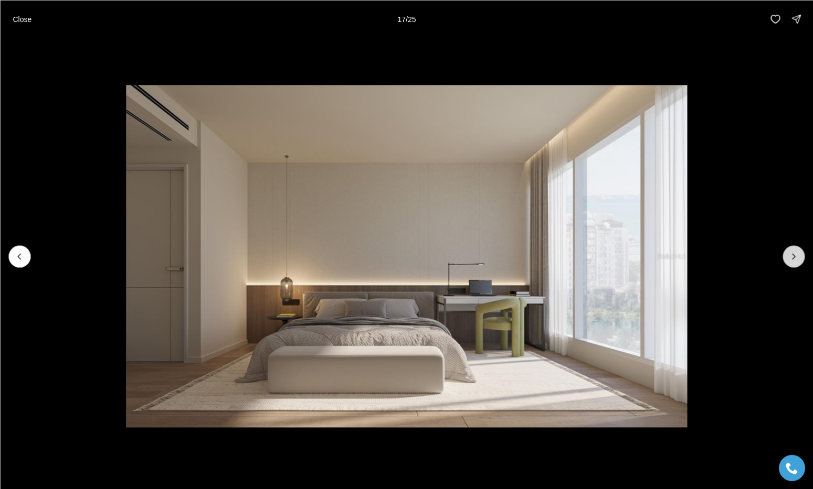
click at [795, 249] on button "Next slide" at bounding box center [793, 256] width 22 height 22
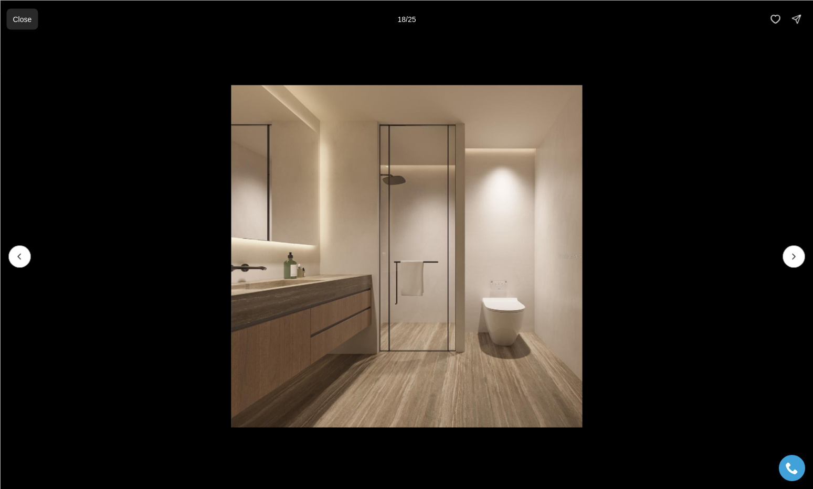
click at [22, 23] on button "Close" at bounding box center [21, 18] width 31 height 21
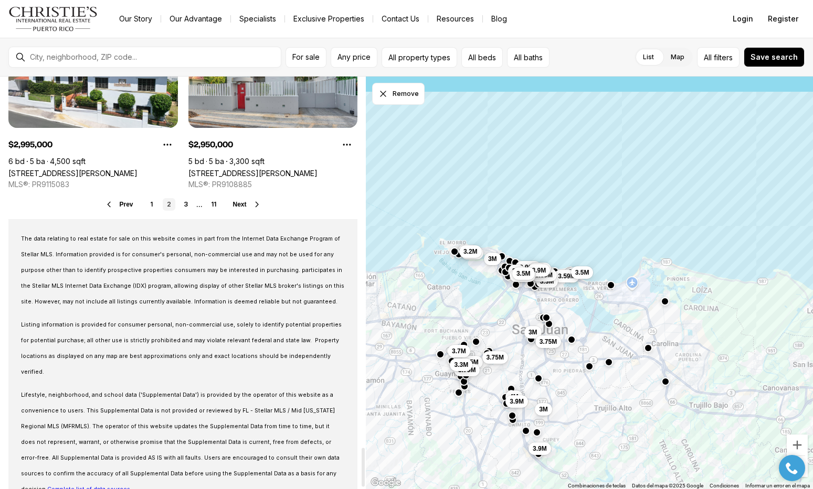
scroll to position [3928, 0]
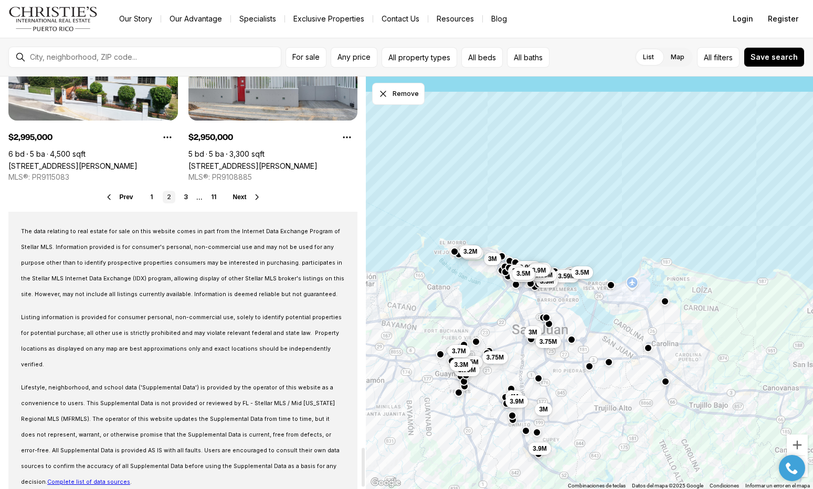
click at [181, 200] on link "3" at bounding box center [185, 197] width 13 height 13
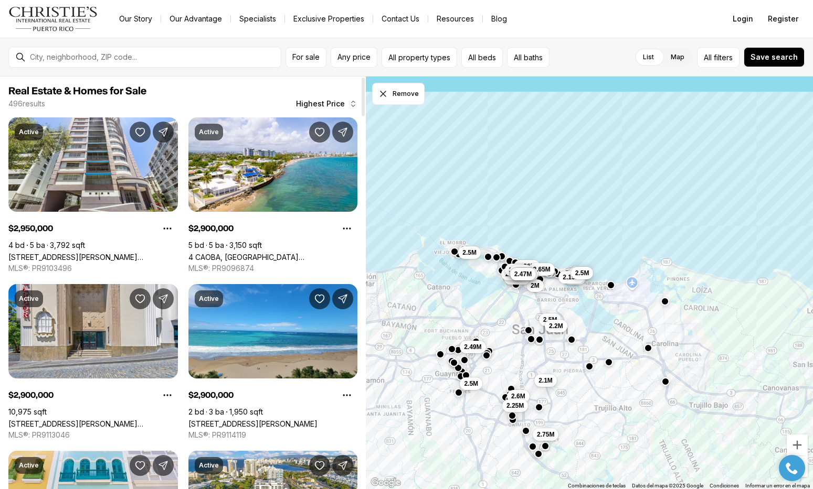
scroll to position [3, 0]
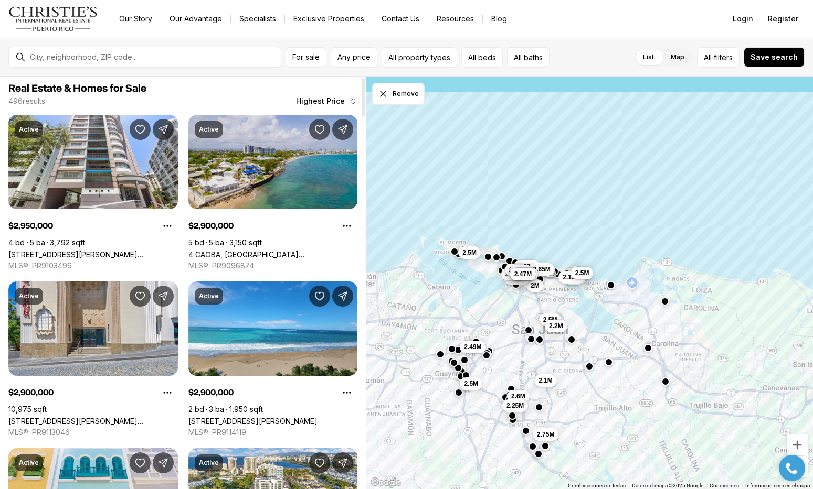
click at [300, 250] on link "4 CAOBA, [GEOGRAPHIC_DATA][PERSON_NAME], 00913" at bounding box center [272, 254] width 169 height 9
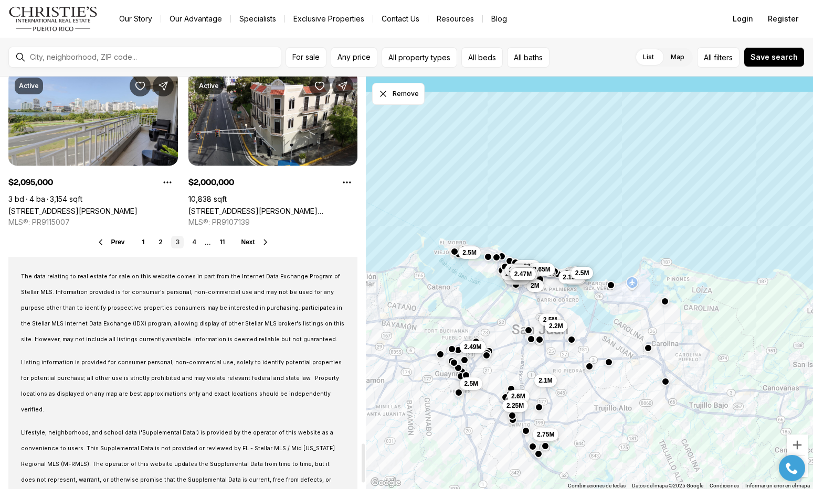
scroll to position [3795, 0]
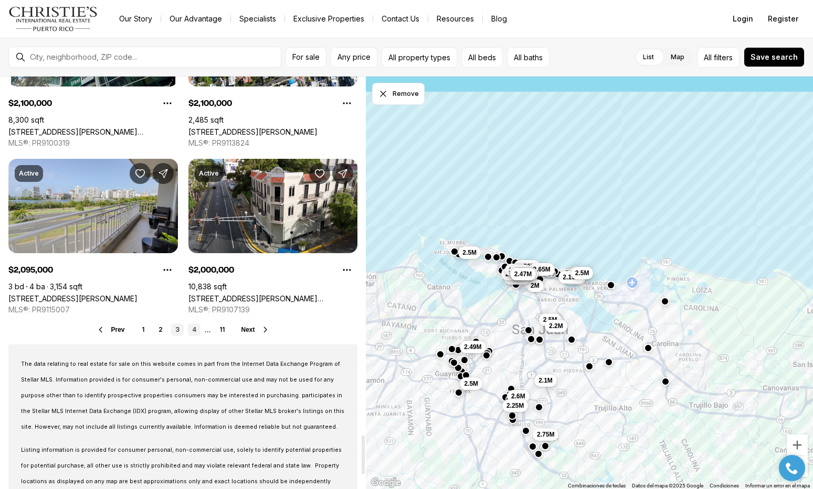
click at [191, 332] on link "4" at bounding box center [194, 330] width 13 height 13
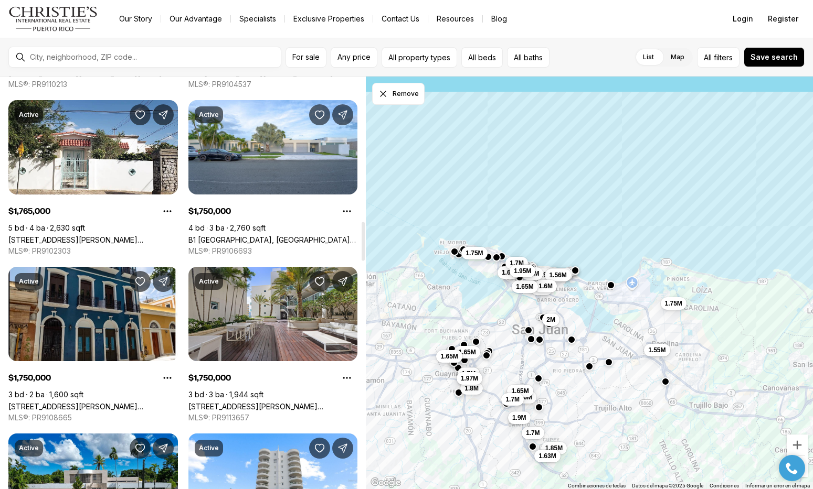
scroll to position [1532, 0]
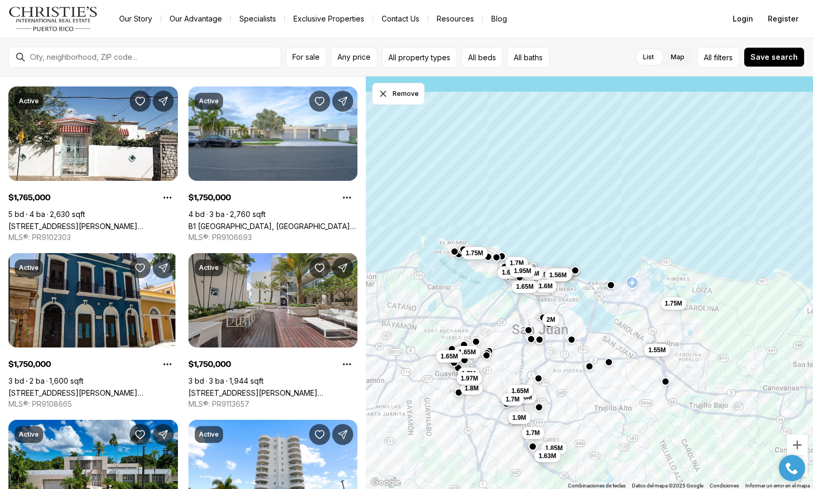
click at [207, 4] on nav "Go to: Homepage Our Story Our Advantage Specialists Exclusive Properties Contac…" at bounding box center [406, 19] width 813 height 38
